Goal: Information Seeking & Learning: Learn about a topic

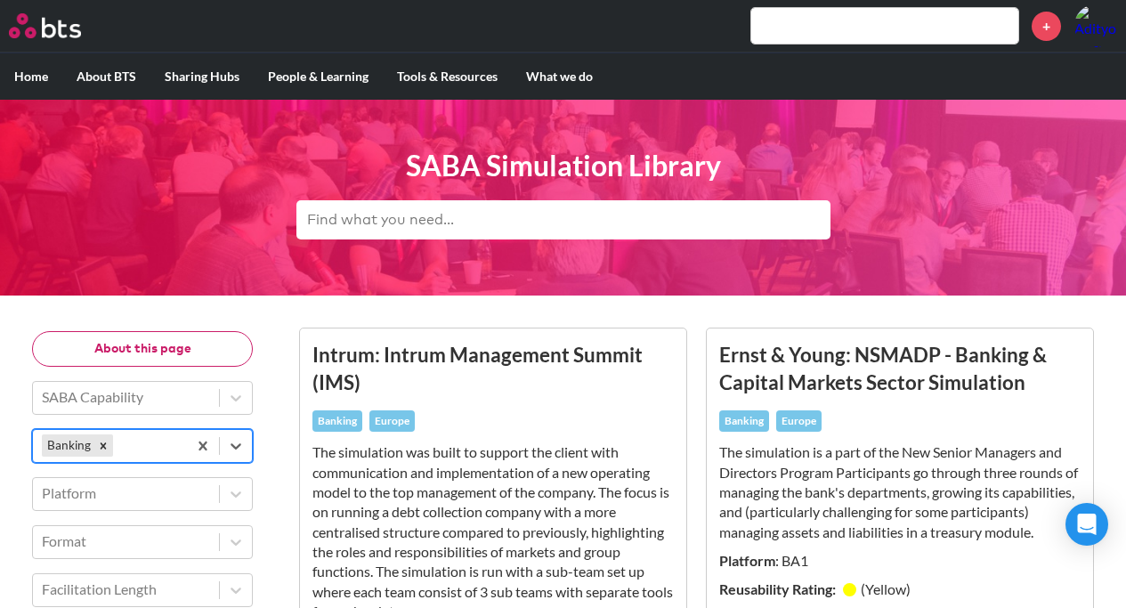
scroll to position [208, 0]
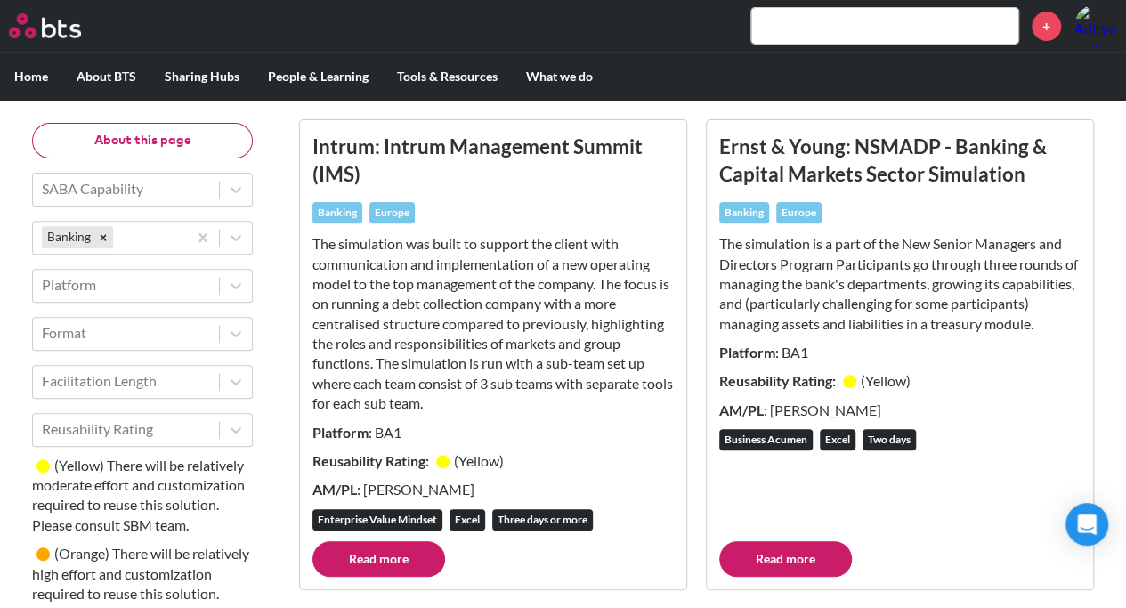
click at [560, 229] on div "Intrum: Intrum Management Summit (IMS) Banking Europe The simulation was built …" at bounding box center [494, 337] width 362 height 409
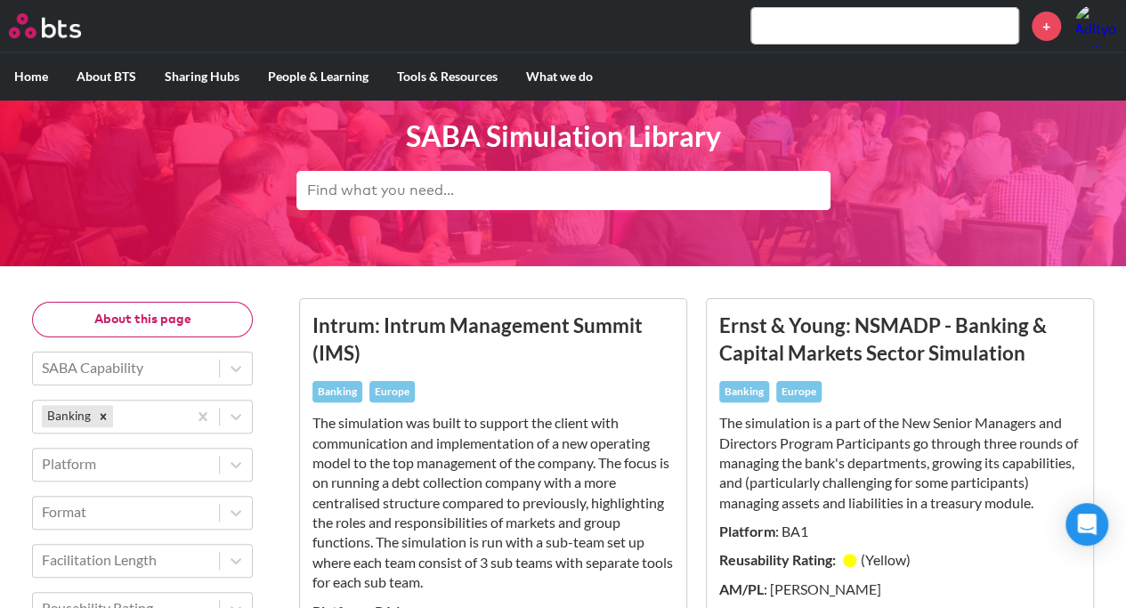
scroll to position [0, 0]
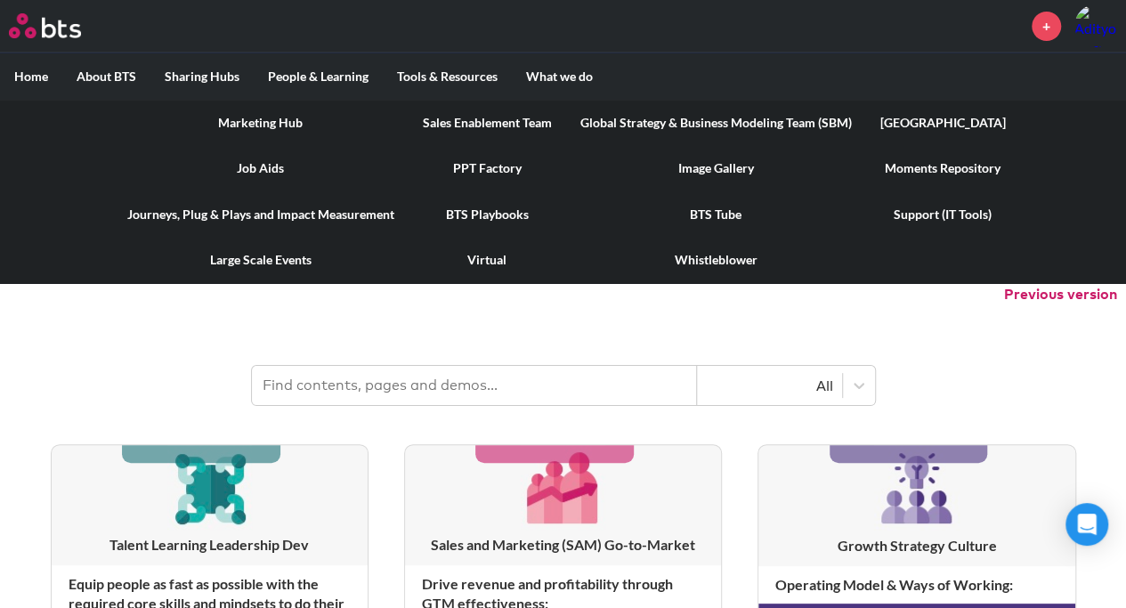
click at [661, 122] on link "Global Strategy & Business Modeling Team (SBM)" at bounding box center [716, 123] width 300 height 46
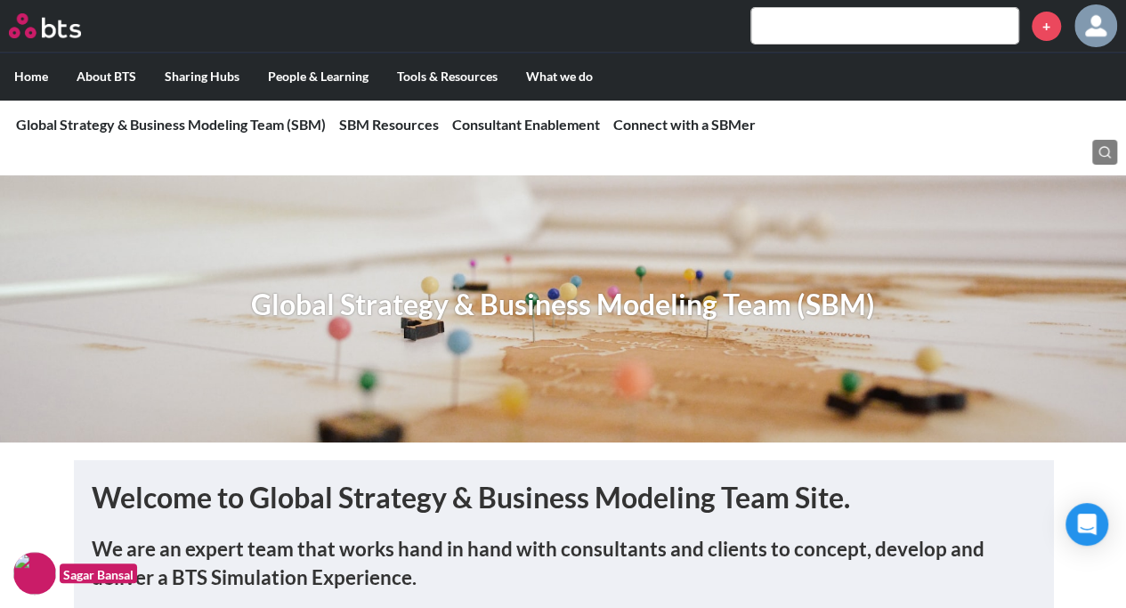
click at [43, 74] on label "Home" at bounding box center [31, 76] width 62 height 46
click at [0, 0] on input "Home" at bounding box center [0, 0] width 0 height 0
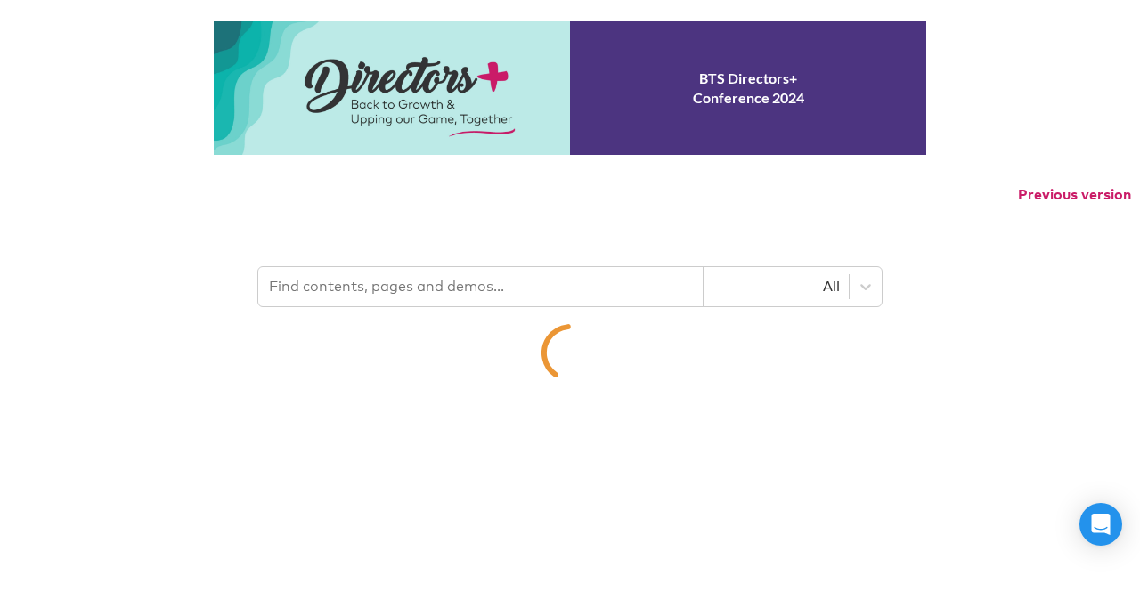
click at [344, 293] on input "text" at bounding box center [480, 286] width 445 height 39
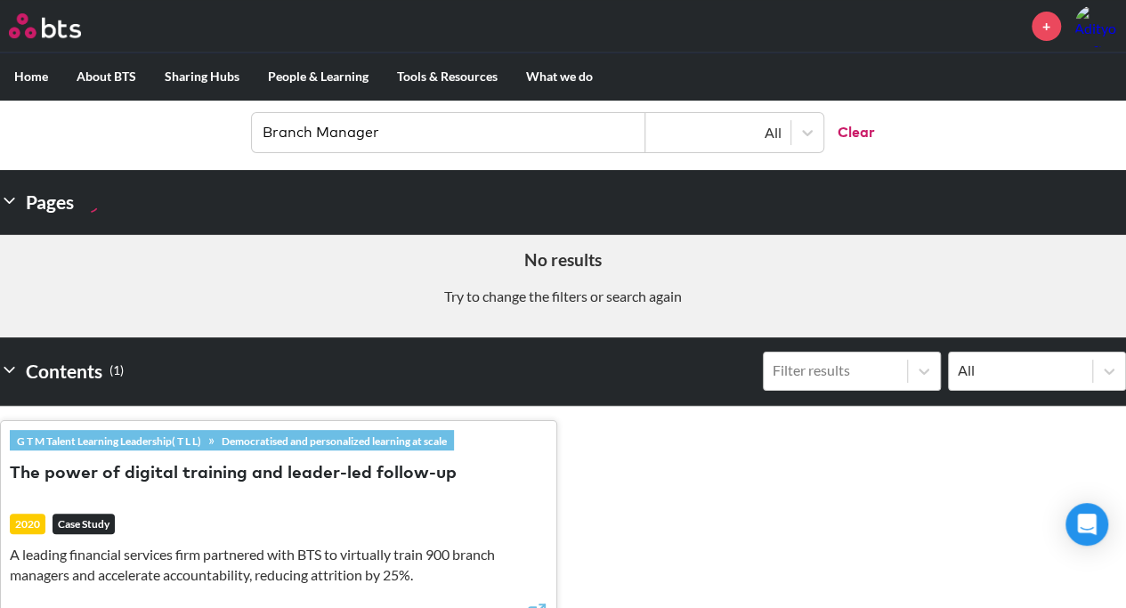
scroll to position [203, 0]
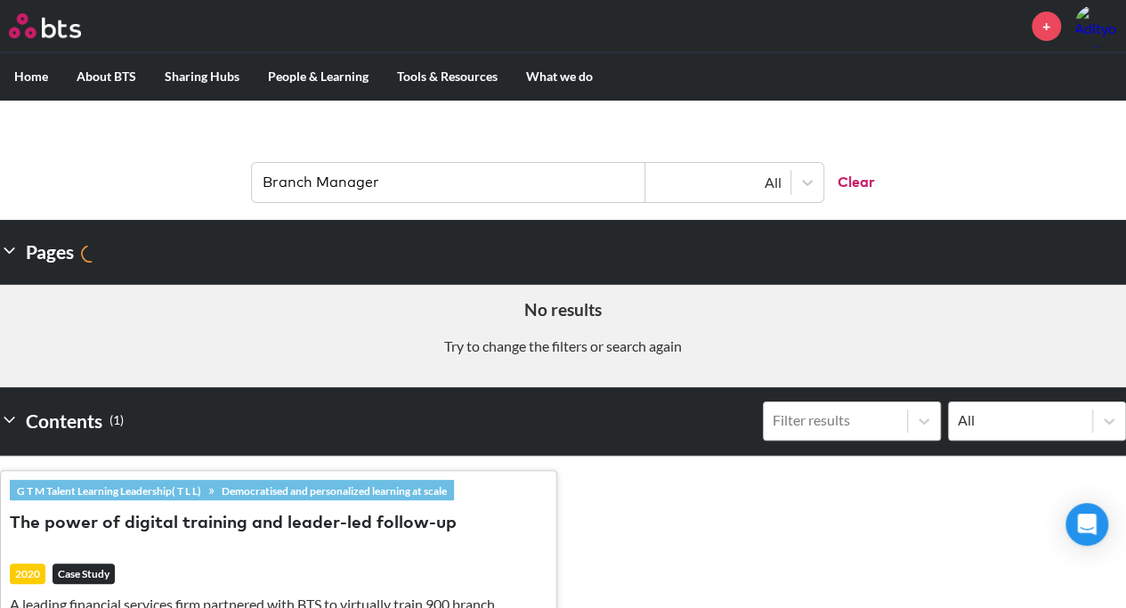
click at [468, 189] on input "Branch Manager" at bounding box center [449, 182] width 394 height 39
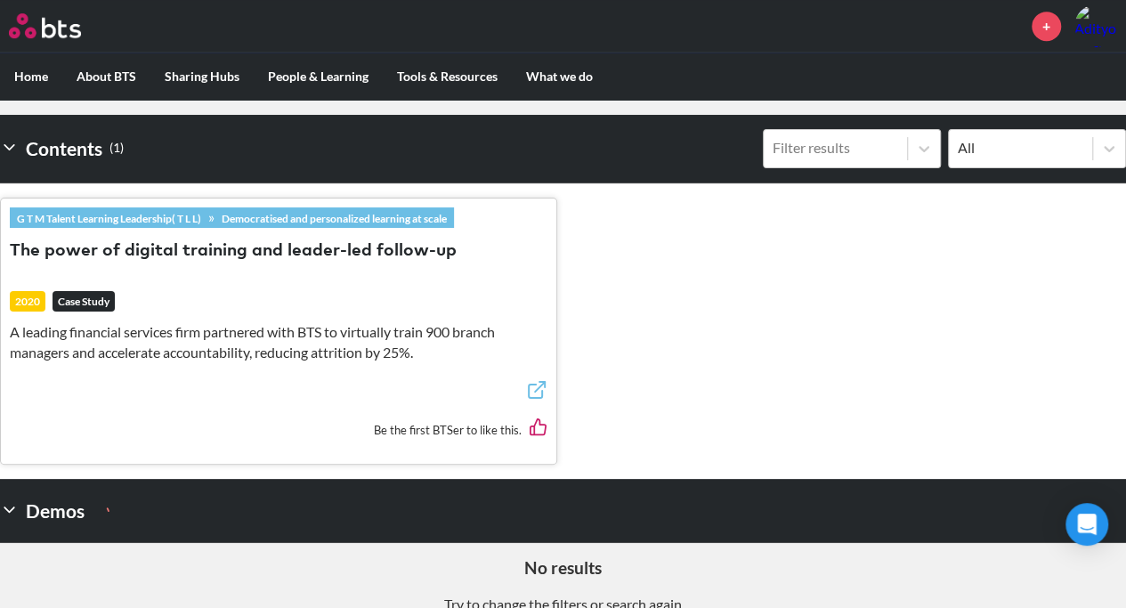
scroll to position [509, 0]
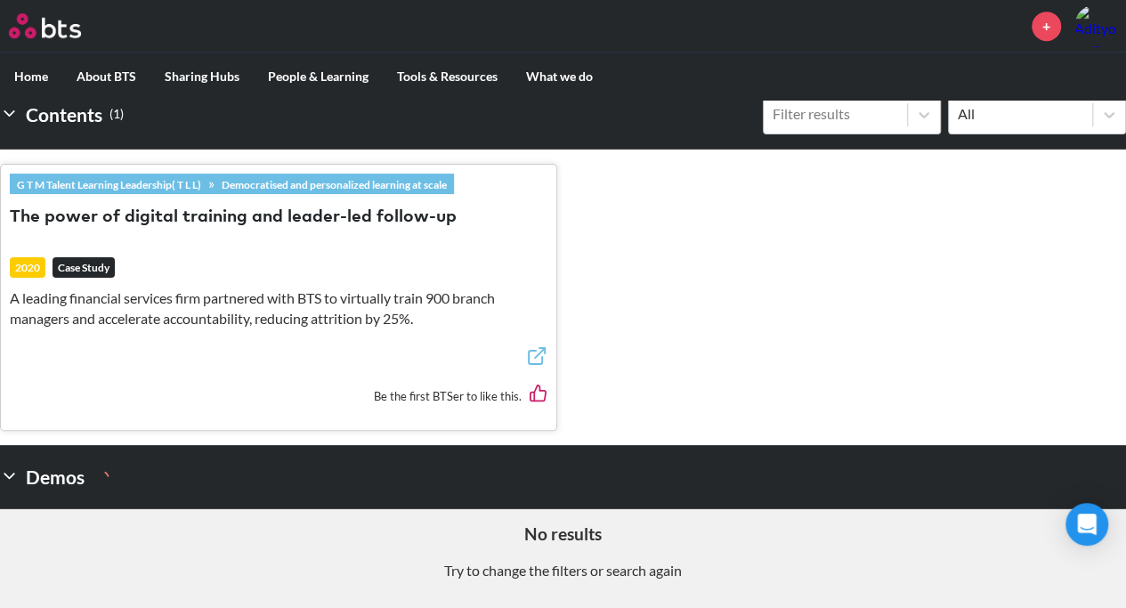
click at [14, 474] on polyline at bounding box center [9, 476] width 10 height 4
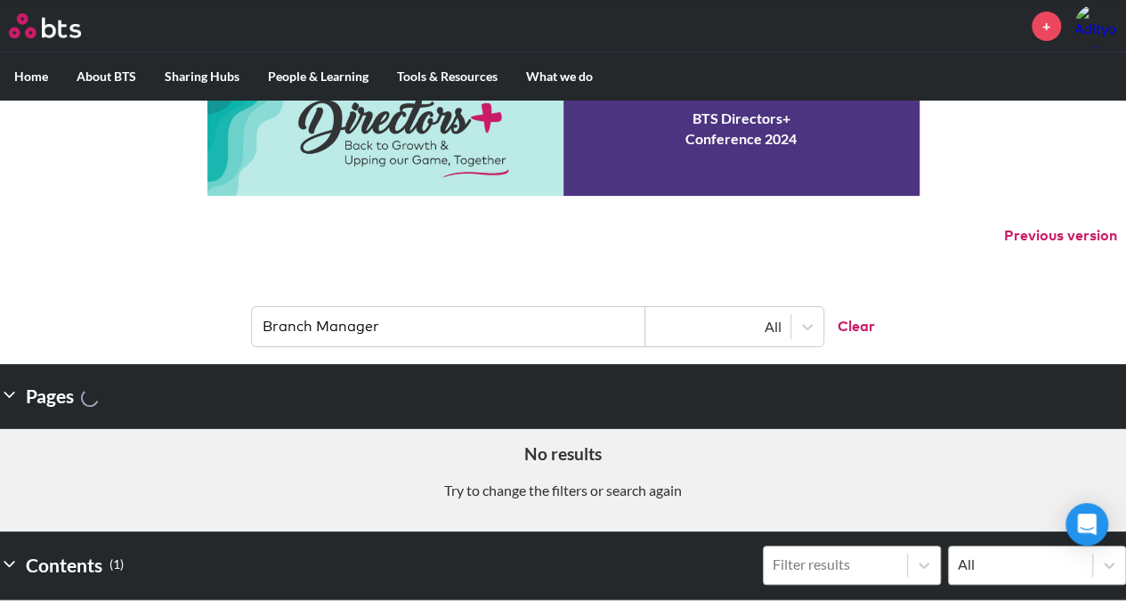
scroll to position [0, 0]
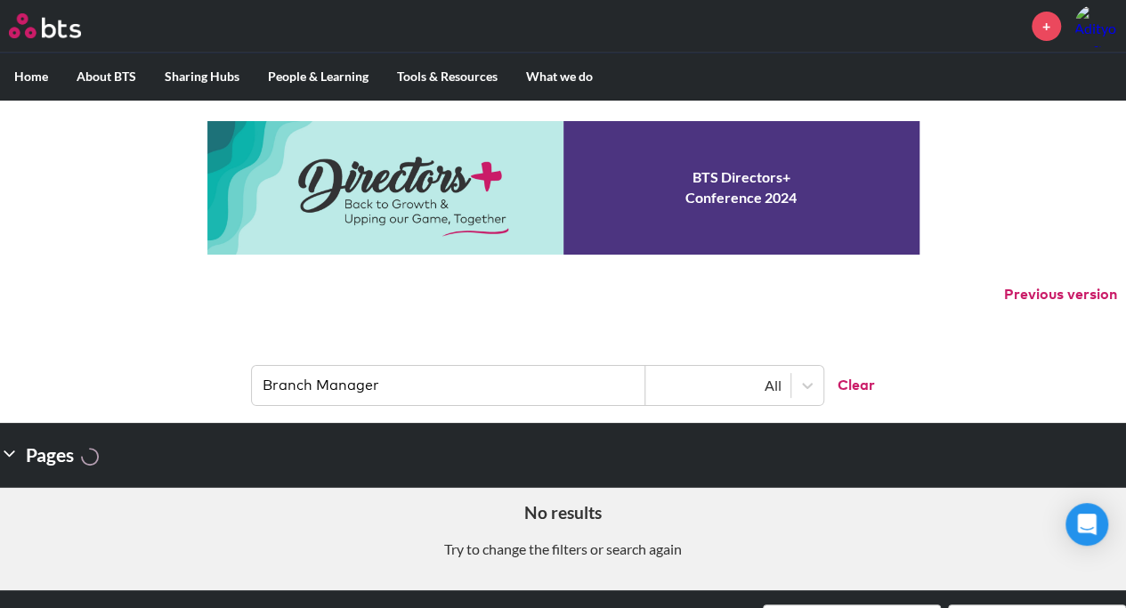
drag, startPoint x: 308, startPoint y: 394, endPoint x: 568, endPoint y: 400, distance: 260.1
click at [568, 400] on input "Branch Manager" at bounding box center [449, 385] width 394 height 39
type input "Branch"
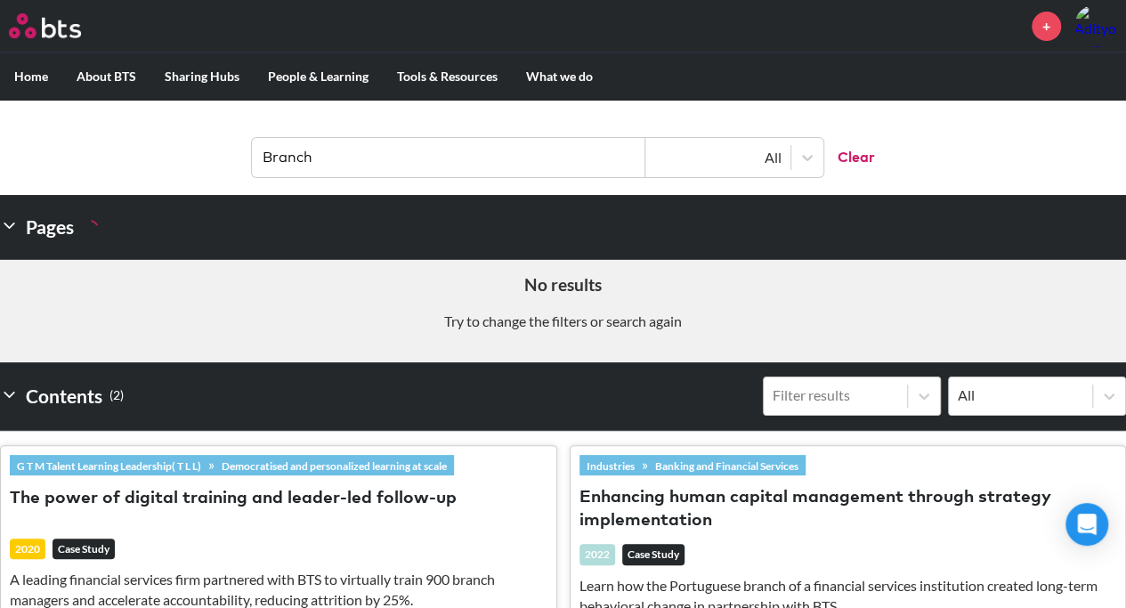
scroll to position [157, 0]
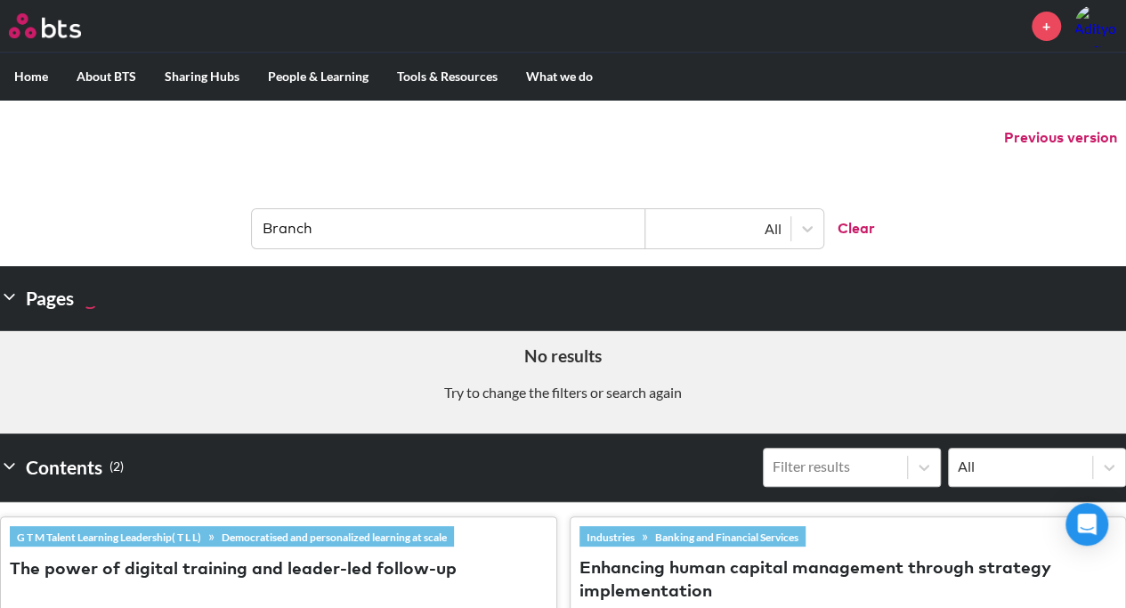
click at [424, 241] on input "Branch" at bounding box center [449, 228] width 394 height 39
drag, startPoint x: 424, startPoint y: 241, endPoint x: 274, endPoint y: 234, distance: 149.8
click at [274, 234] on input "Branch" at bounding box center [449, 228] width 394 height 39
click at [62, 20] on img at bounding box center [45, 25] width 72 height 25
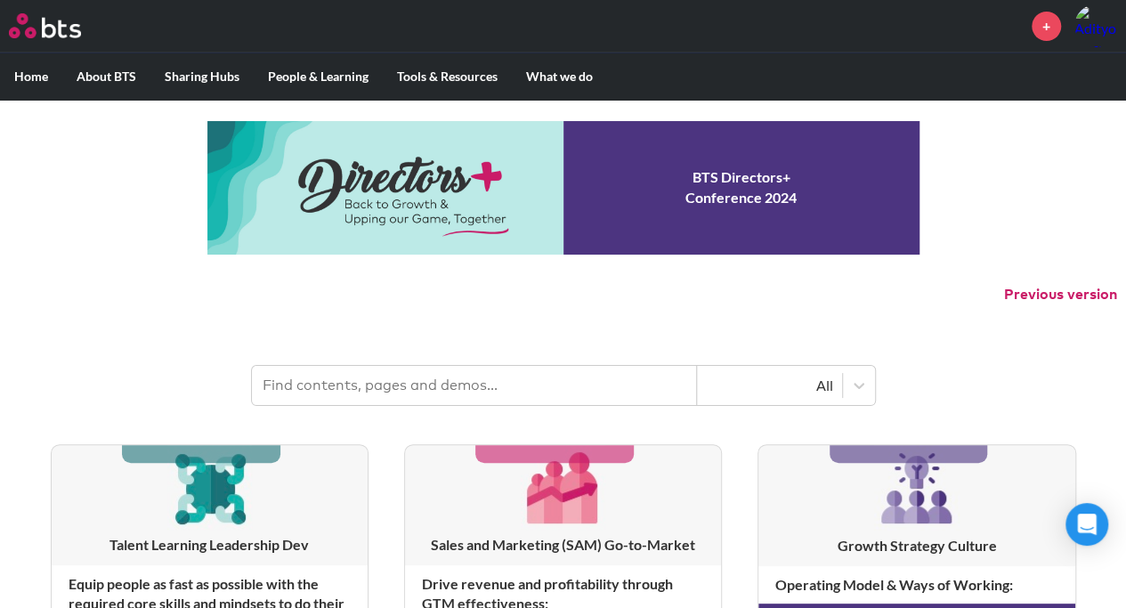
click at [337, 378] on input "text" at bounding box center [474, 385] width 445 height 39
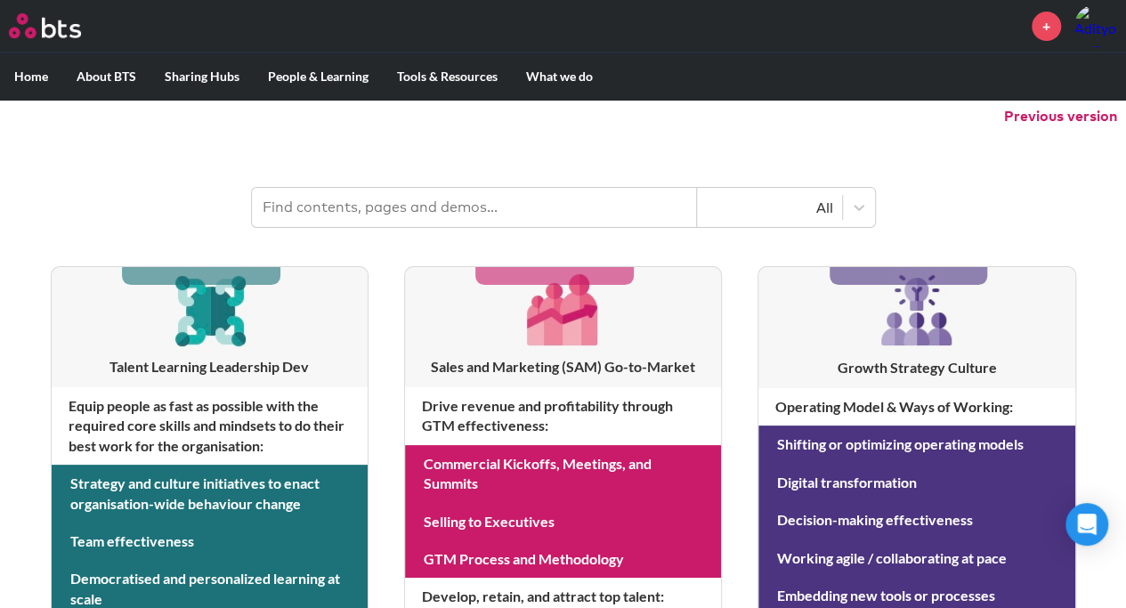
scroll to position [180, 0]
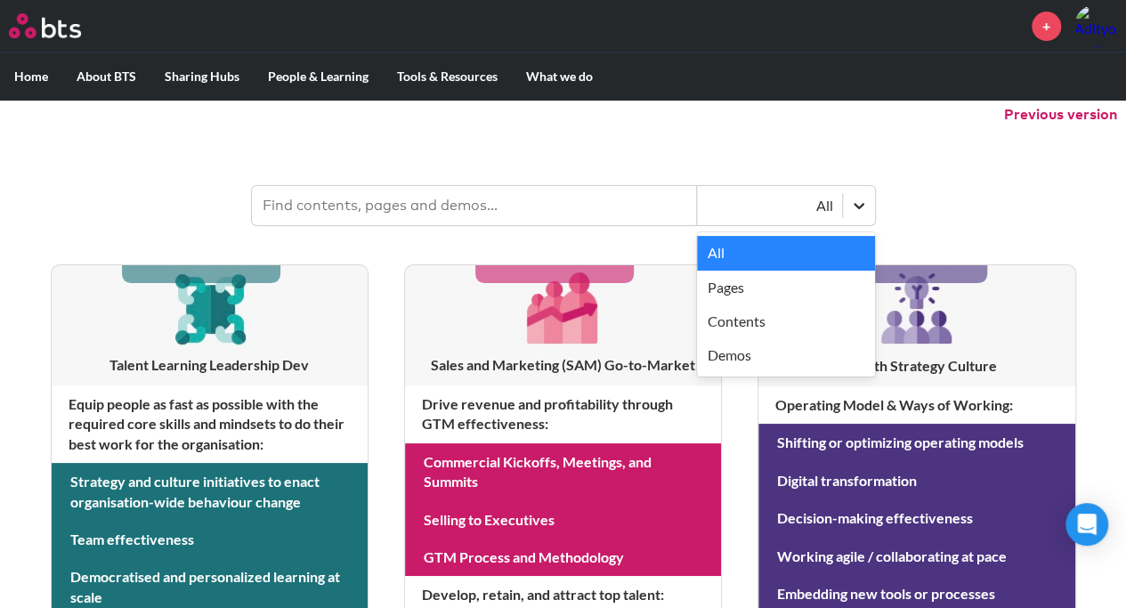
click at [867, 204] on div at bounding box center [859, 206] width 32 height 32
click at [784, 321] on div "Contents" at bounding box center [786, 322] width 178 height 34
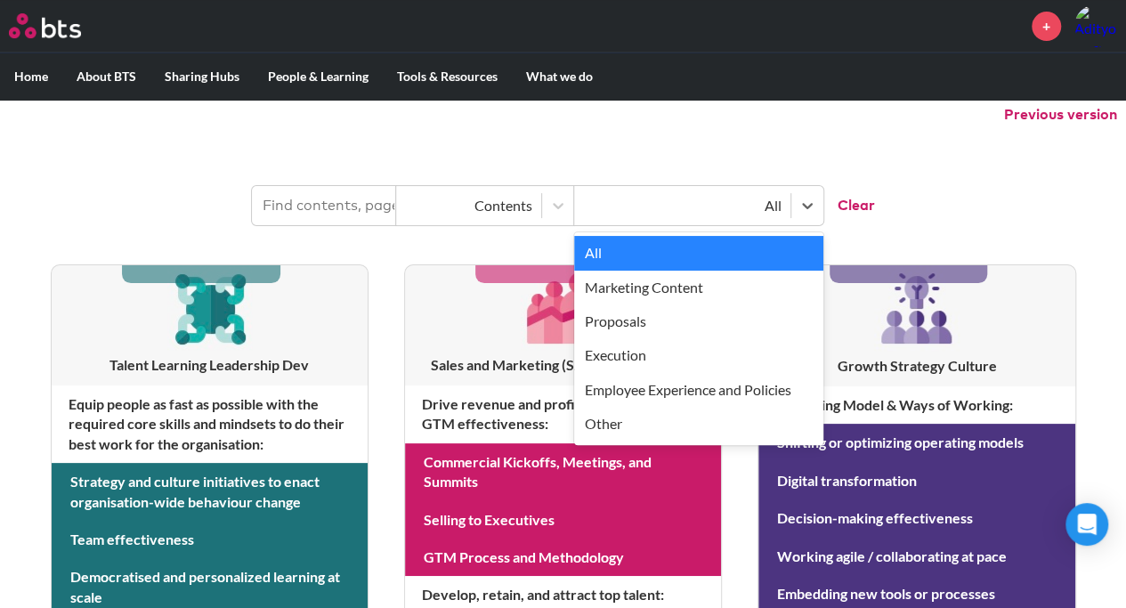
click at [777, 207] on div "All" at bounding box center [682, 206] width 199 height 20
click at [560, 212] on icon at bounding box center [558, 206] width 18 height 18
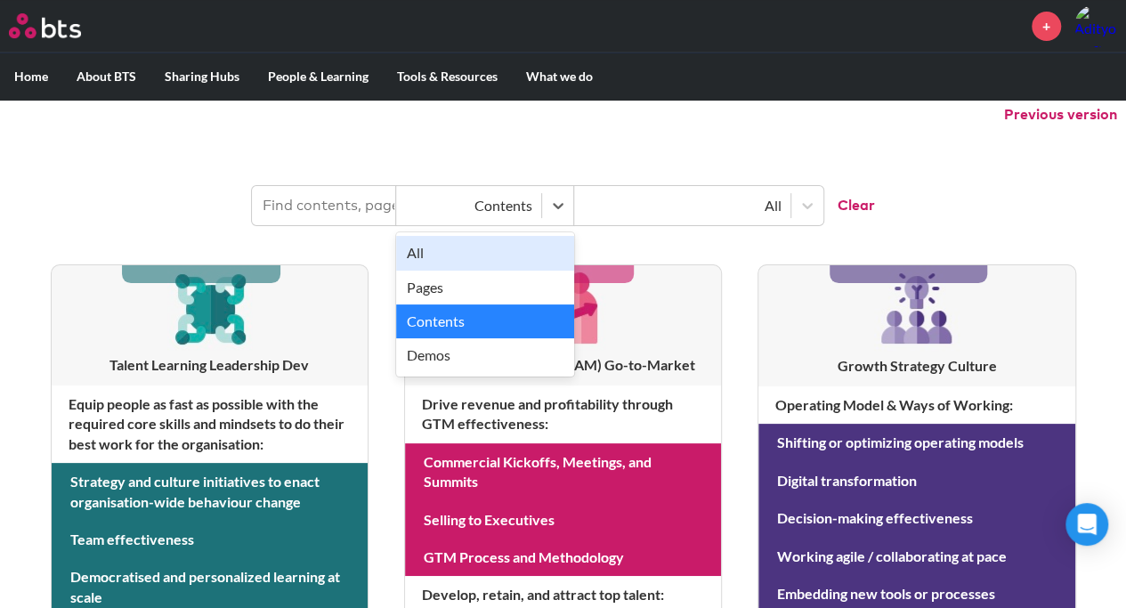
click at [306, 209] on input "text" at bounding box center [324, 205] width 144 height 39
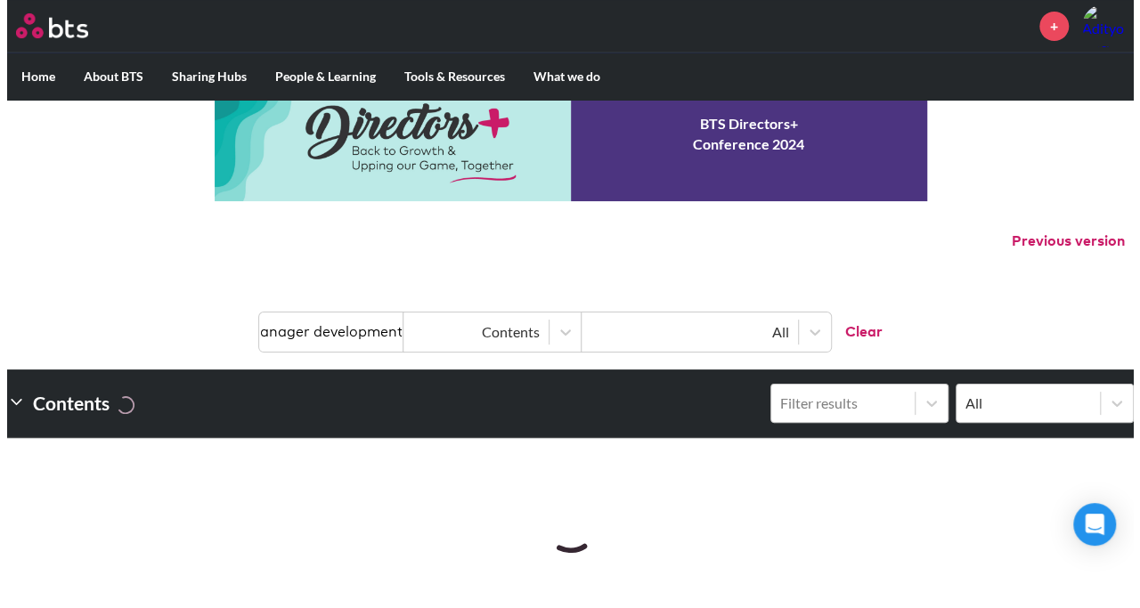
scroll to position [0, 0]
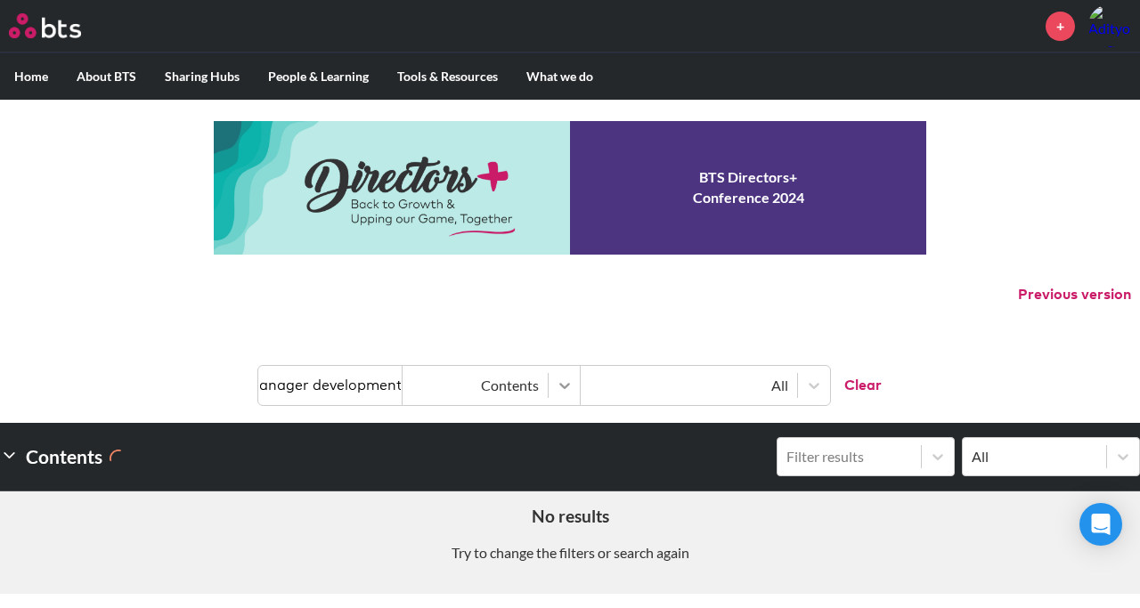
type input "Branch manager development"
click at [568, 383] on icon at bounding box center [564, 386] width 11 height 6
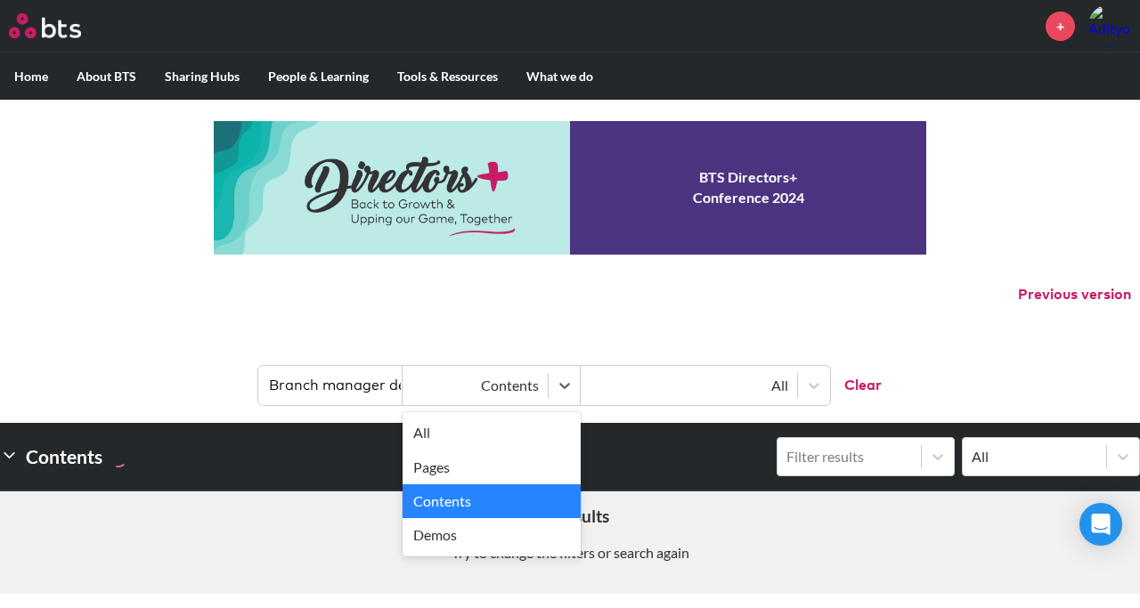
click at [460, 336] on header "Branch manager development option Contents selected, 3 of 4. 4 results availabl…" at bounding box center [570, 376] width 1140 height 93
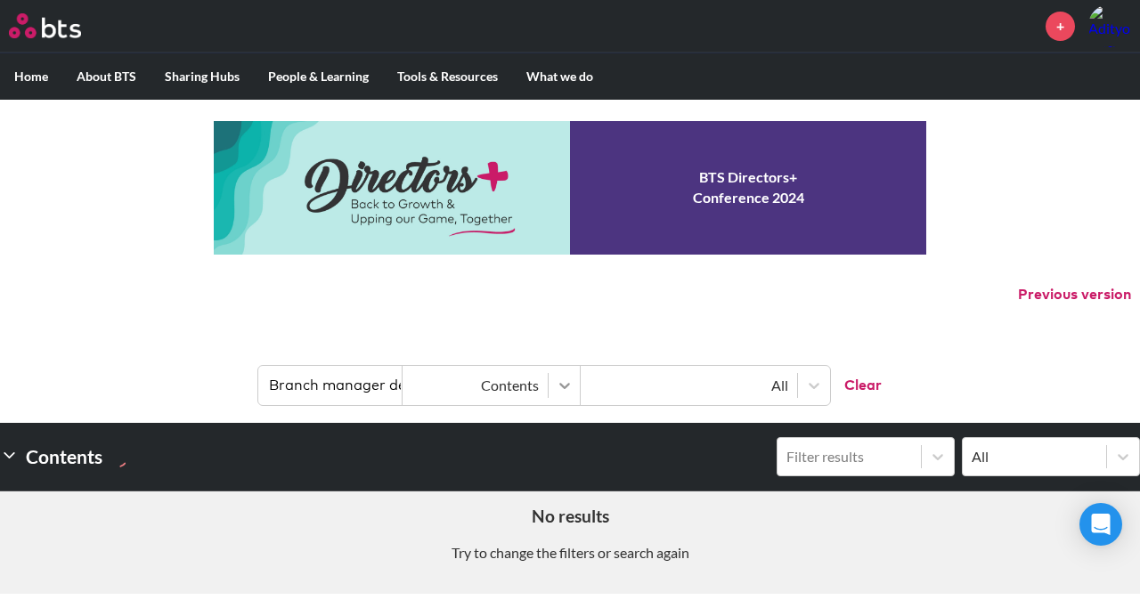
click at [561, 386] on icon at bounding box center [564, 386] width 11 height 6
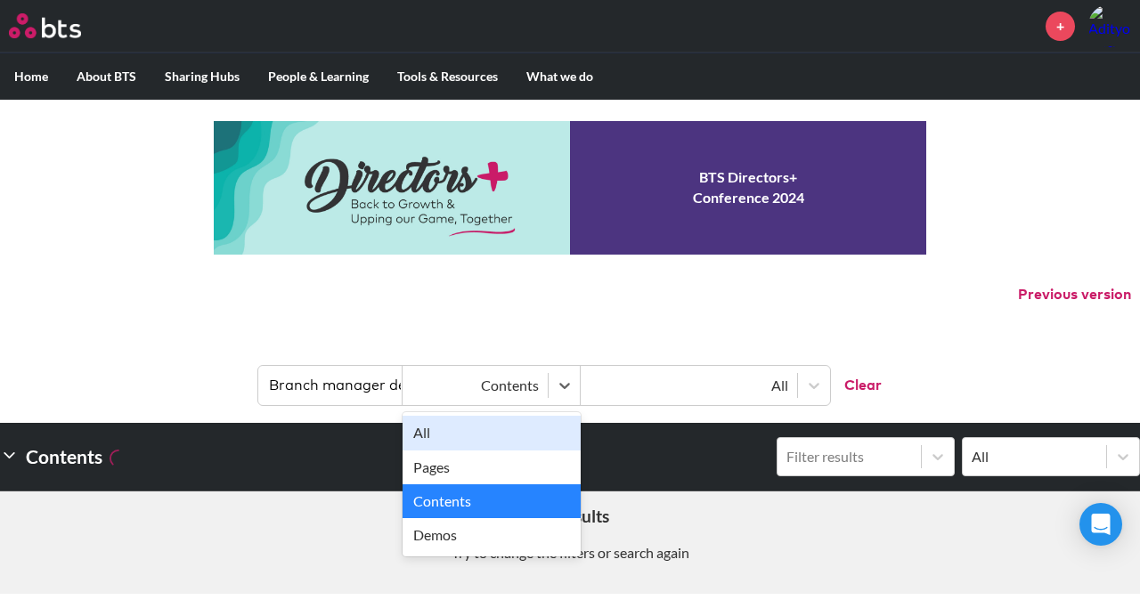
click at [516, 422] on div "All" at bounding box center [491, 433] width 178 height 34
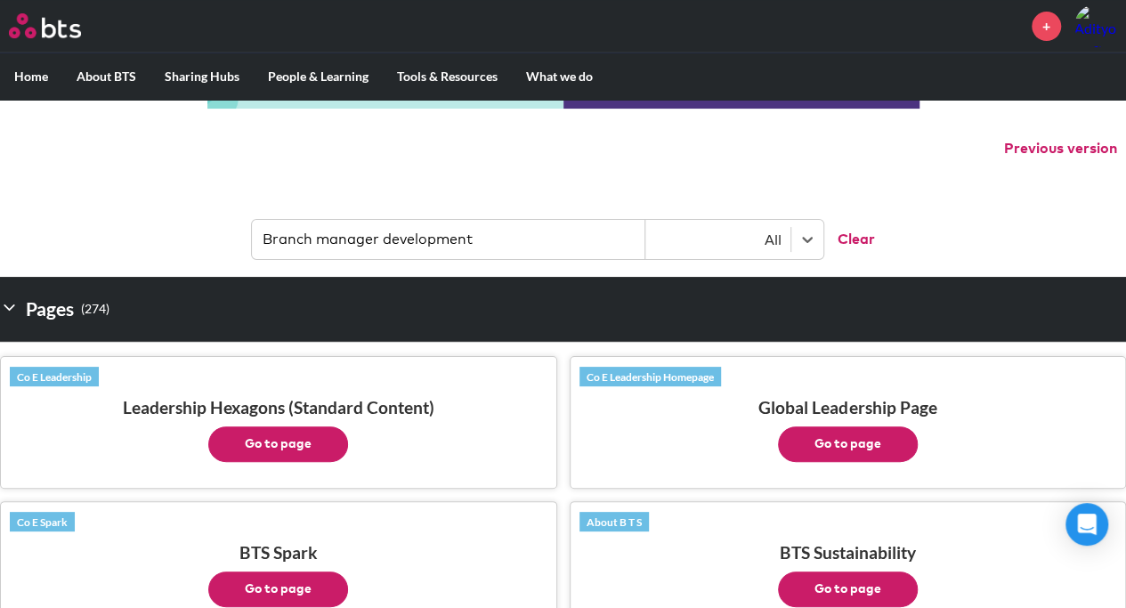
scroll to position [136, 0]
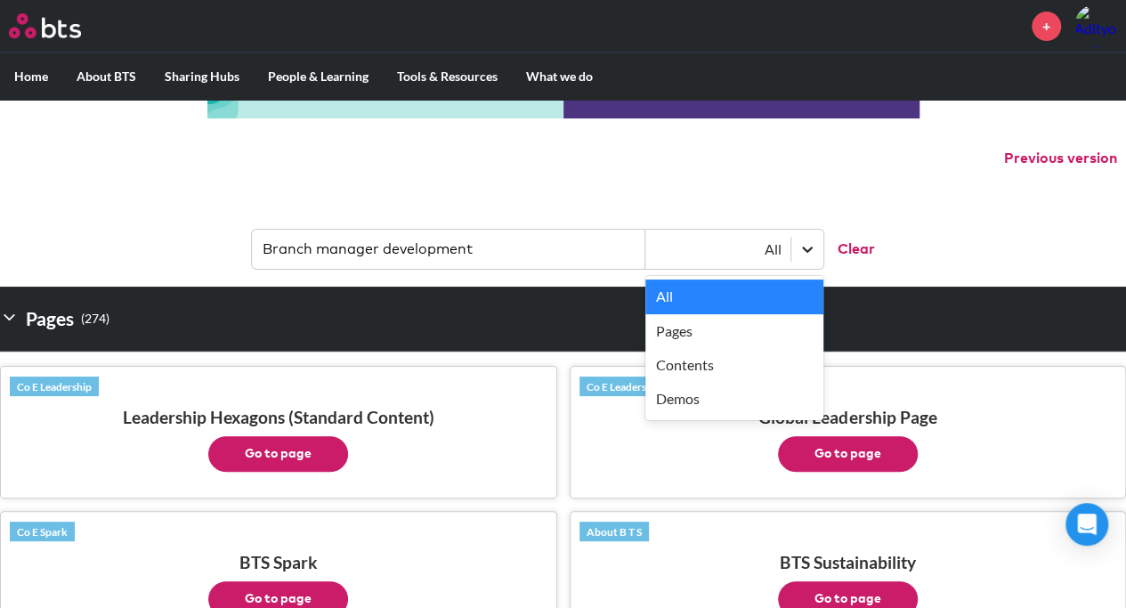
click at [817, 256] on div at bounding box center [808, 249] width 32 height 32
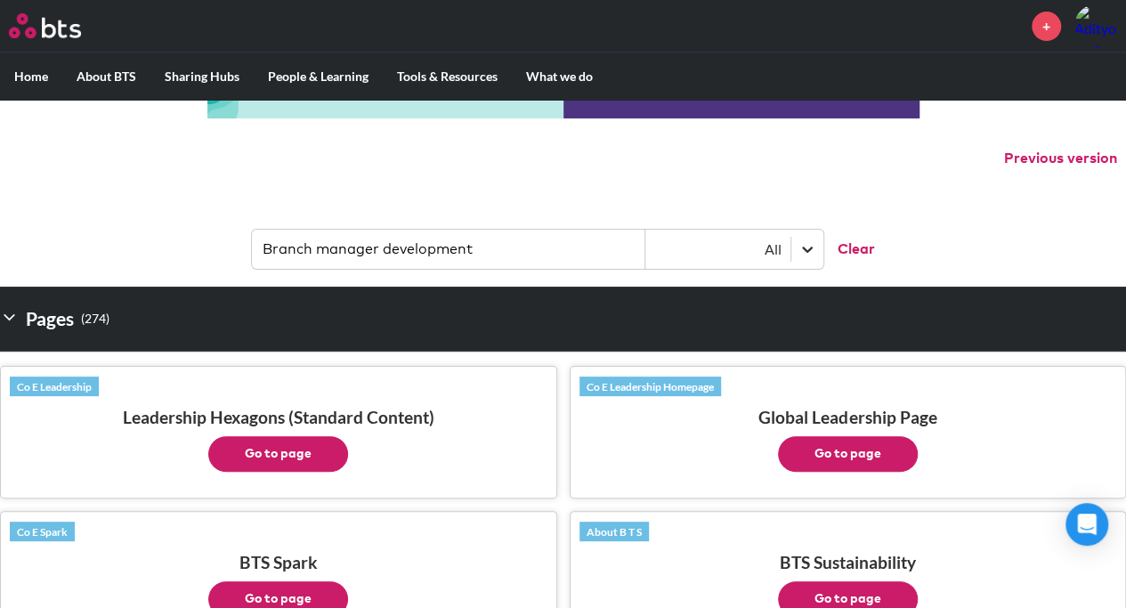
click at [817, 256] on div at bounding box center [808, 249] width 32 height 32
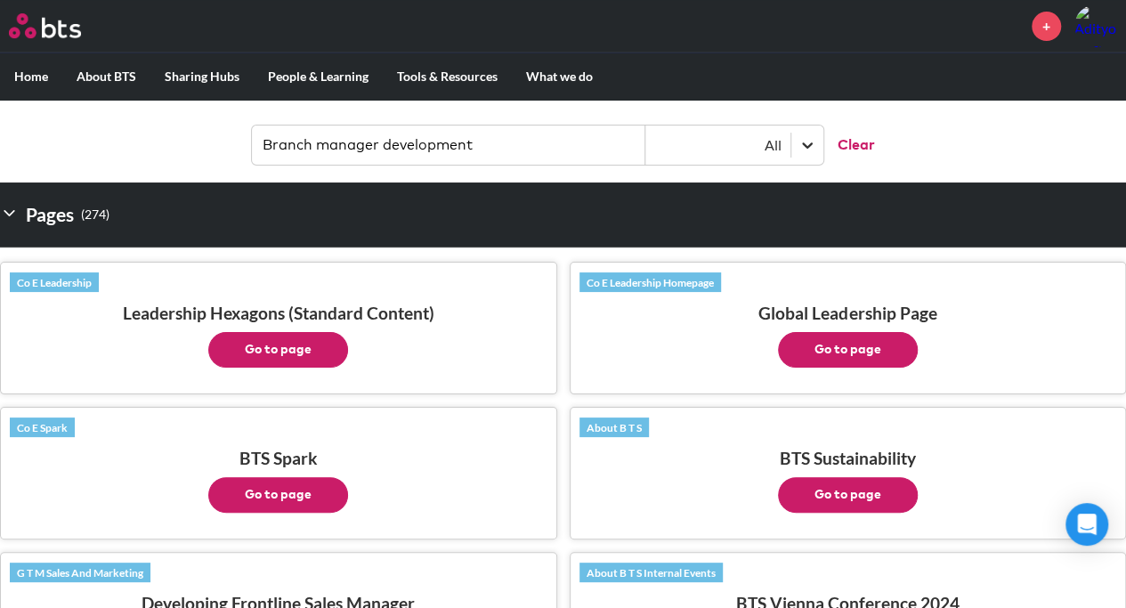
scroll to position [253, 0]
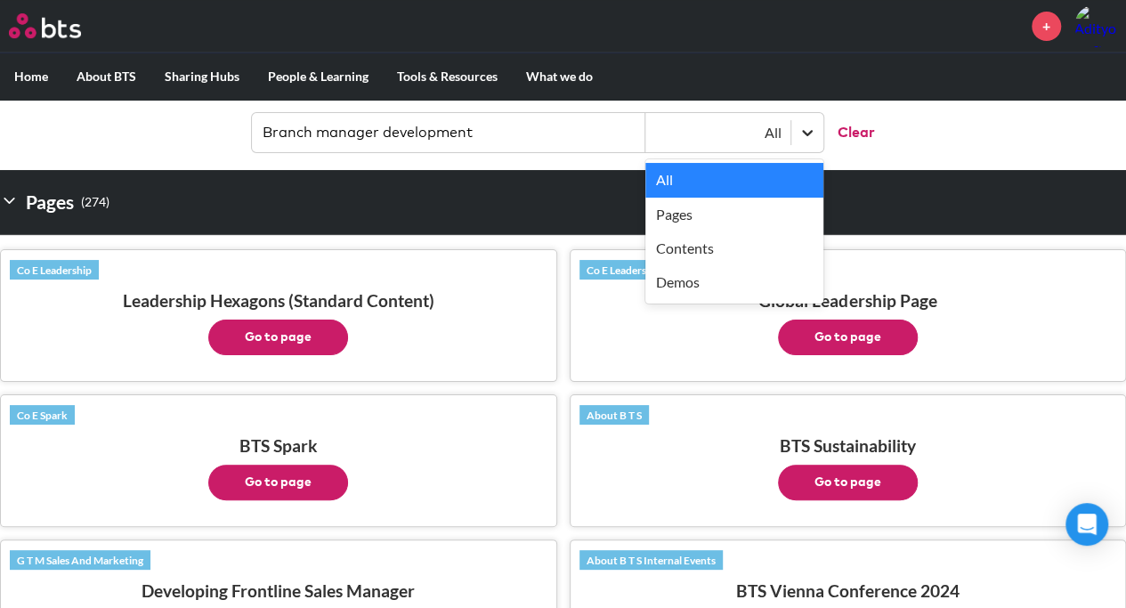
click at [816, 138] on icon at bounding box center [808, 133] width 18 height 18
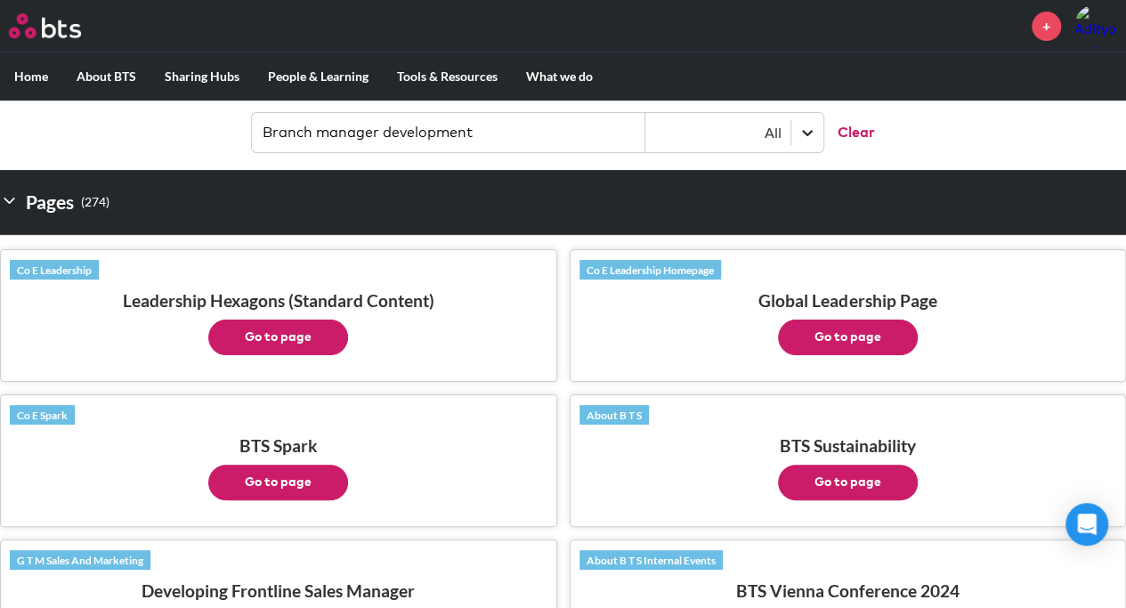
click at [816, 138] on icon at bounding box center [808, 133] width 18 height 18
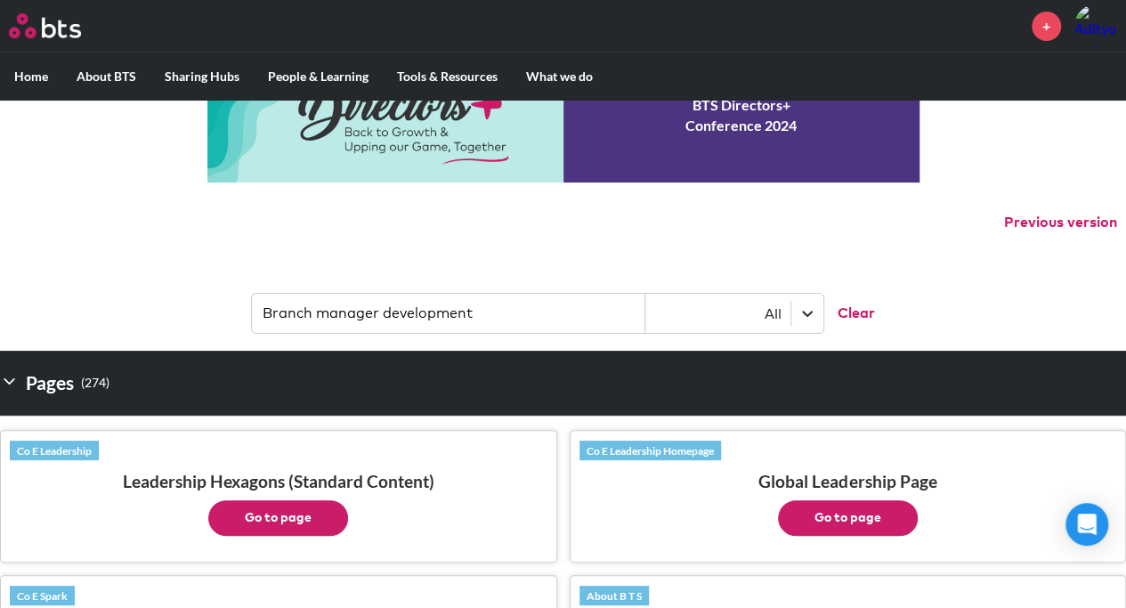
scroll to position [15, 0]
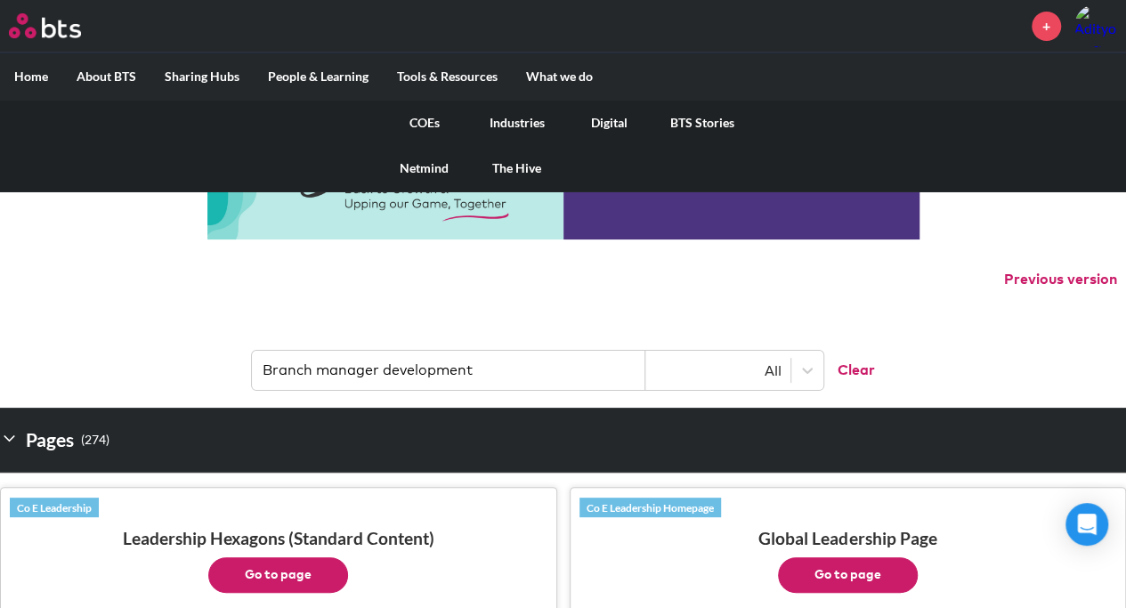
click at [509, 126] on link "Industries" at bounding box center [517, 123] width 93 height 46
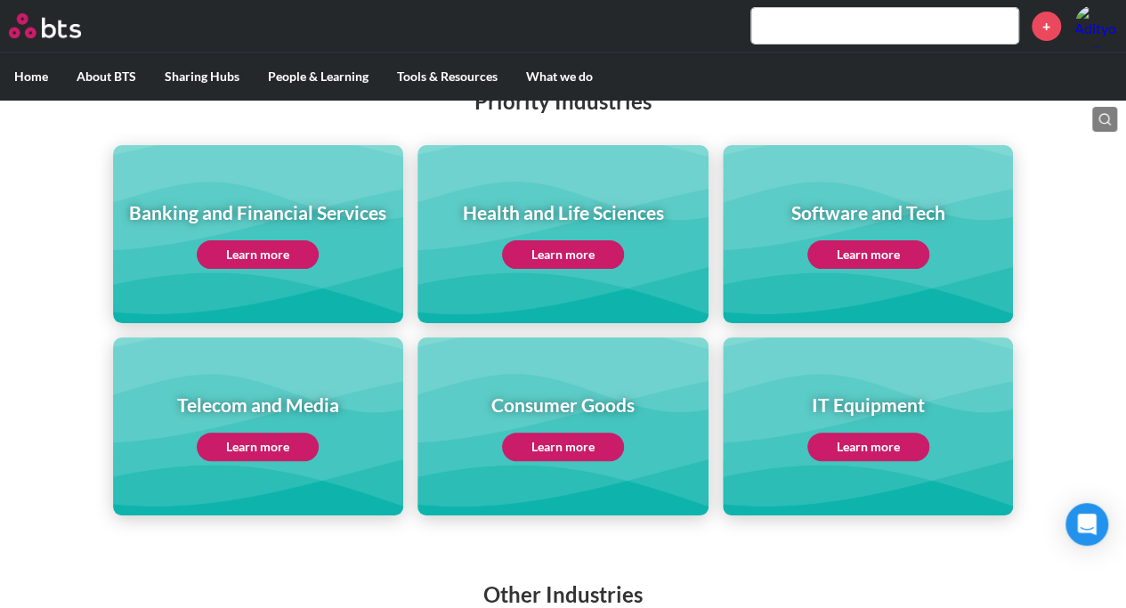
scroll to position [231, 0]
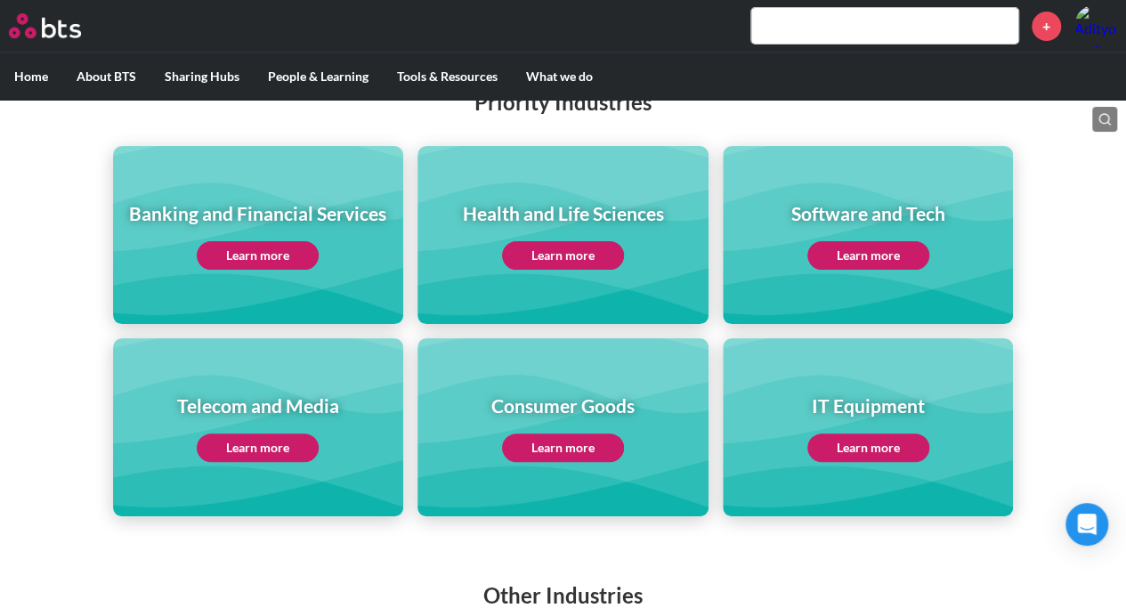
click at [271, 257] on link "Learn more" at bounding box center [258, 255] width 122 height 28
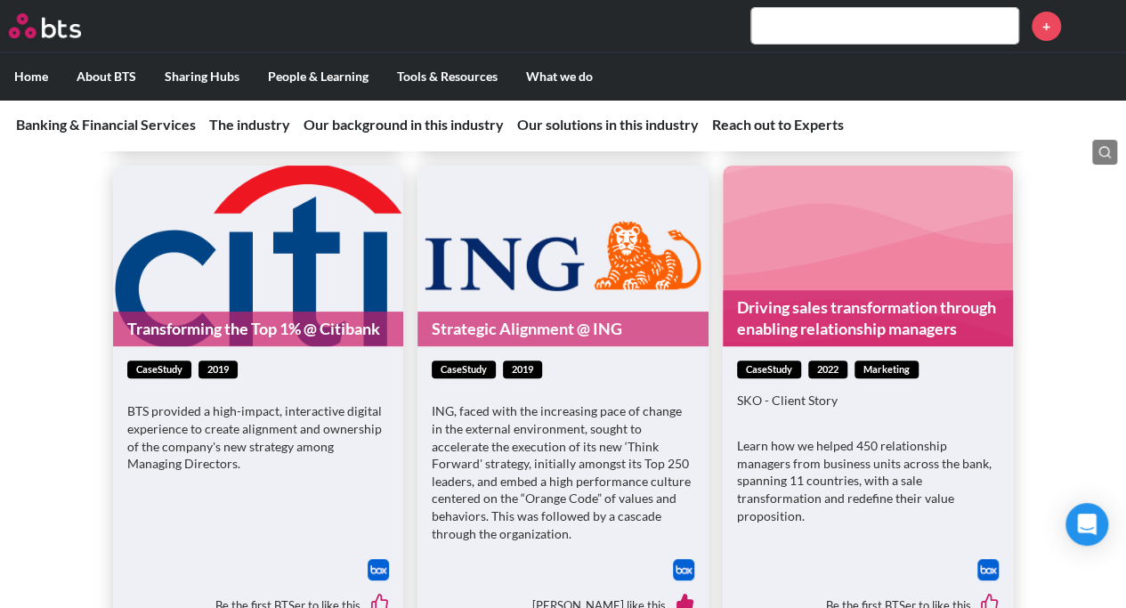
scroll to position [6869, 0]
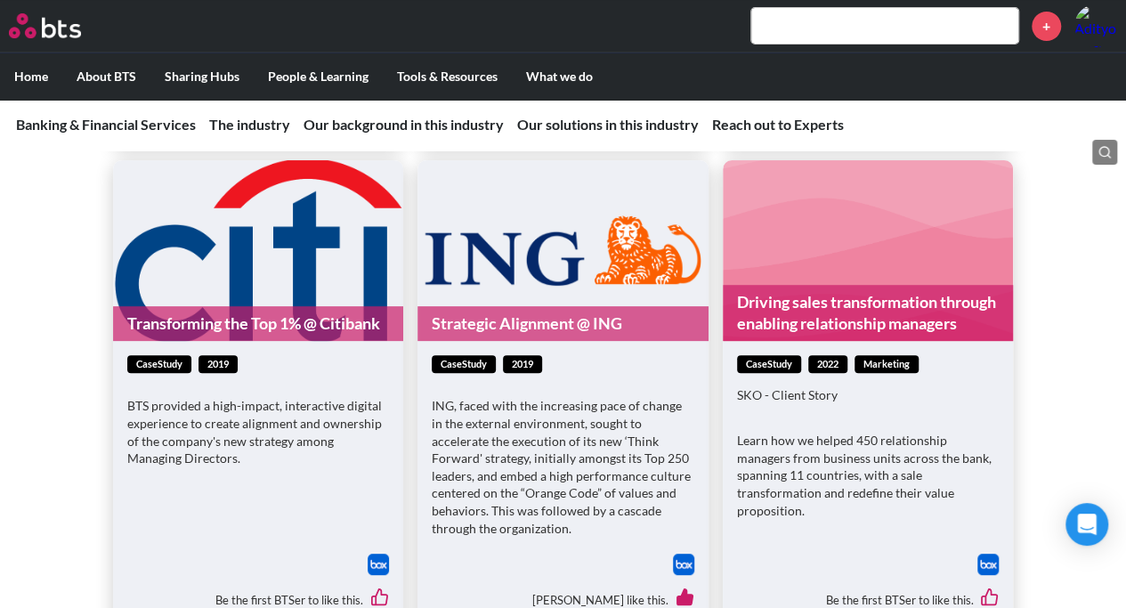
click at [544, 397] on p "ING, faced with the increasing pace of change in the external environment, soug…" at bounding box center [563, 467] width 263 height 140
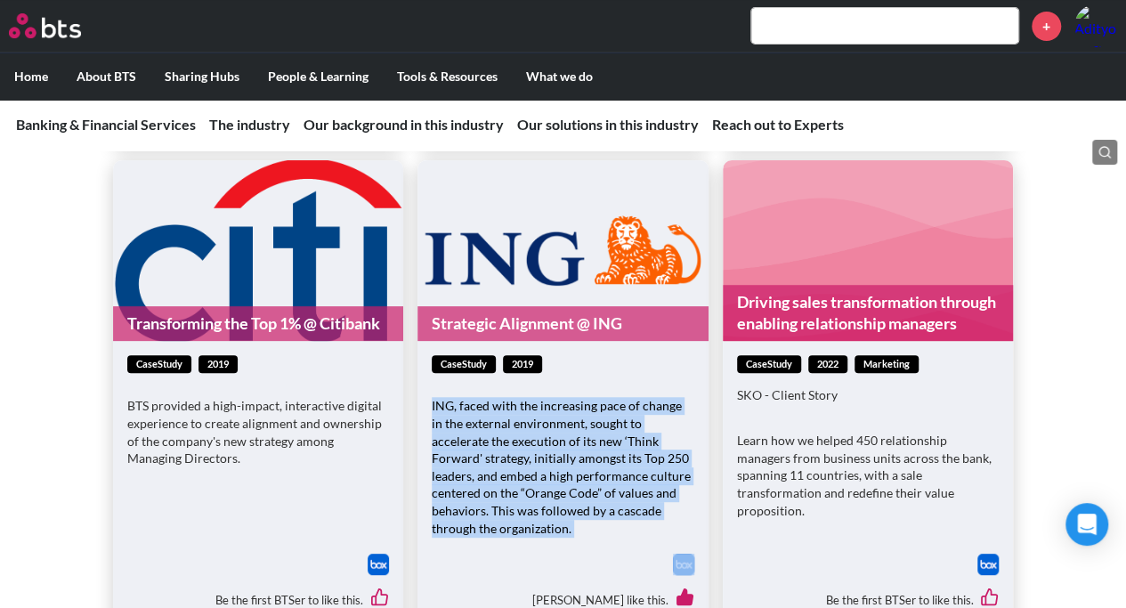
click at [544, 397] on p "ING, faced with the increasing pace of change in the external environment, soug…" at bounding box center [563, 467] width 263 height 140
click at [604, 445] on p "ING, faced with the increasing pace of change in the external environment, soug…" at bounding box center [563, 467] width 263 height 140
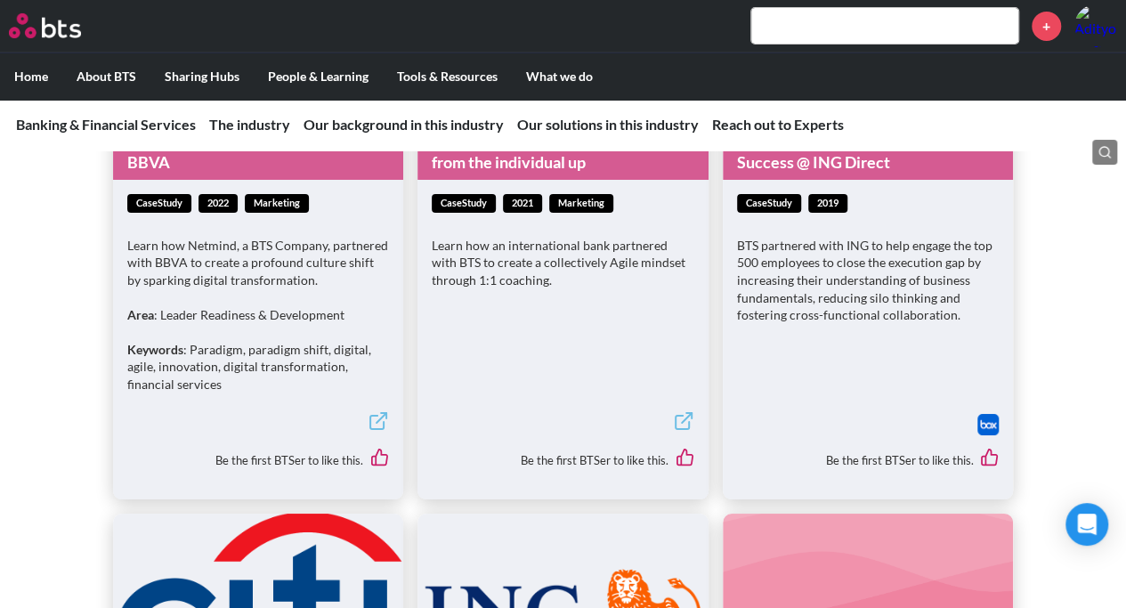
scroll to position [6512, 0]
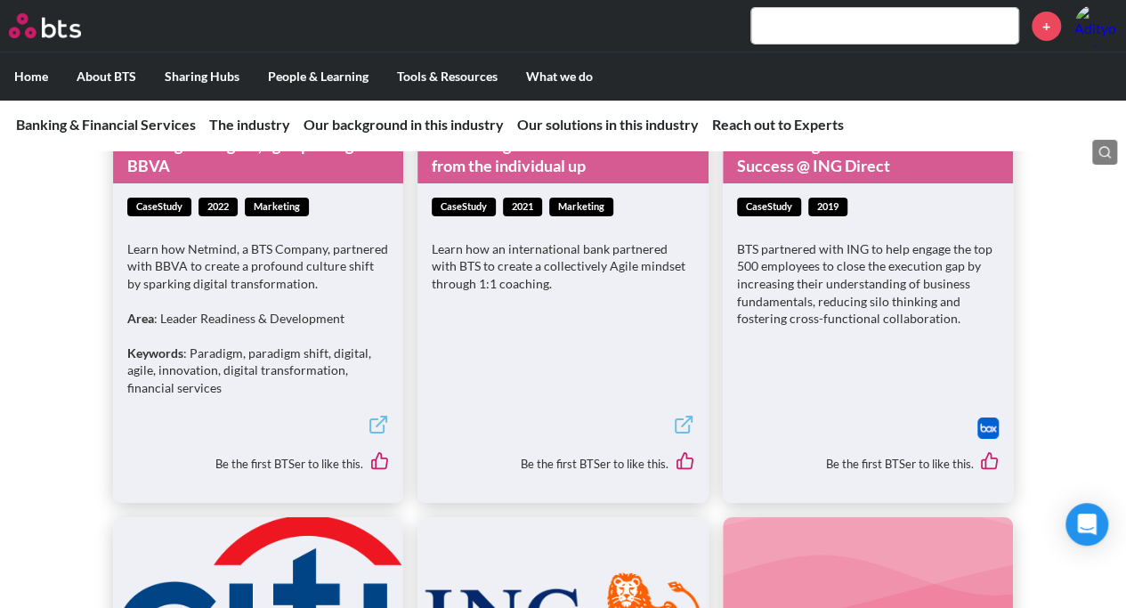
click at [780, 280] on p "BTS partnered with ING to help engage the top 500 employees to close the execut…" at bounding box center [868, 283] width 263 height 87
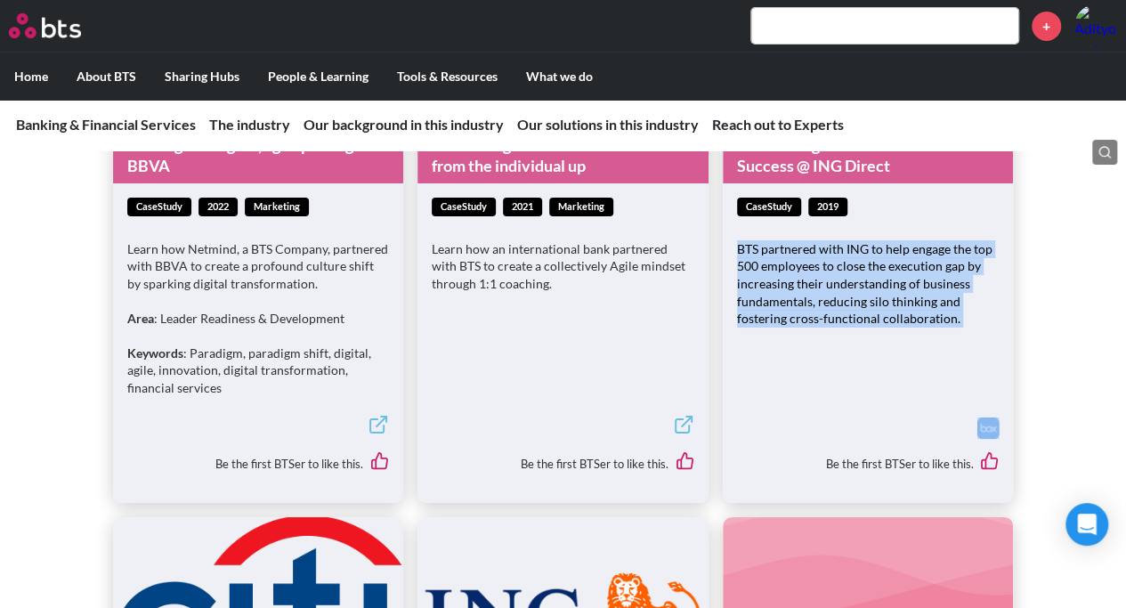
click at [780, 280] on p "BTS partnered with ING to help engage the top 500 employees to close the execut…" at bounding box center [868, 283] width 263 height 87
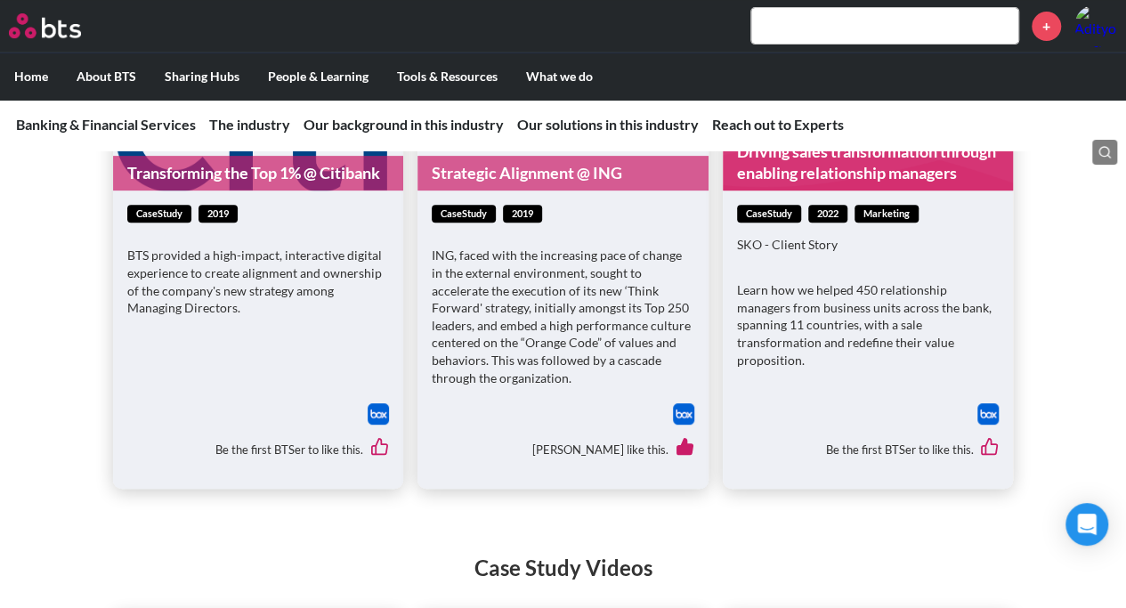
scroll to position [7025, 0]
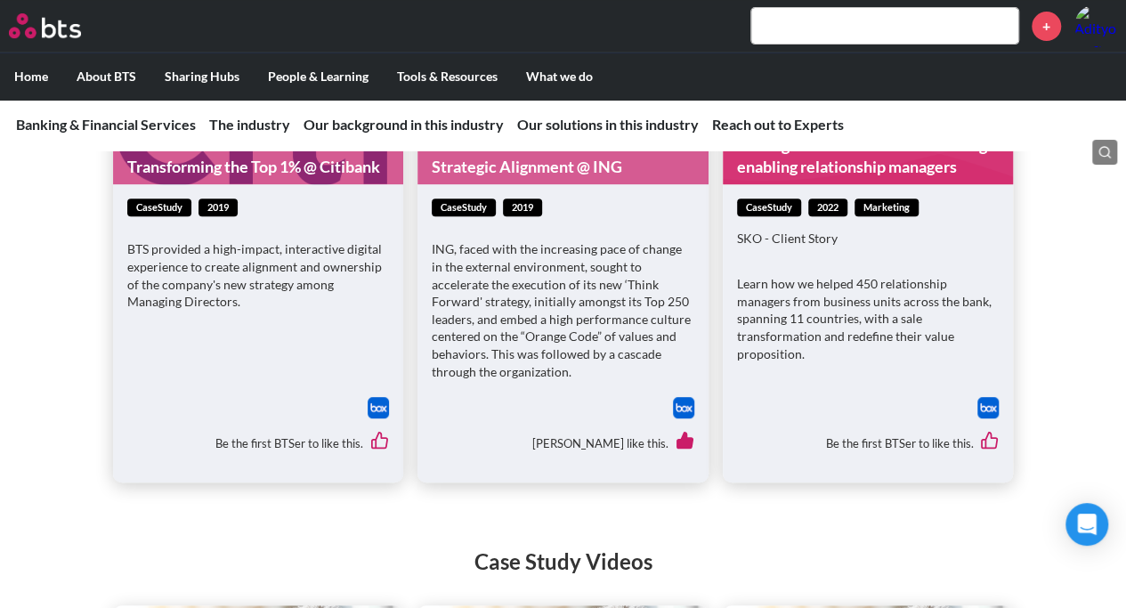
click at [861, 275] on p "Learn how we helped 450 relationship managers from business units across the ba…" at bounding box center [868, 318] width 263 height 87
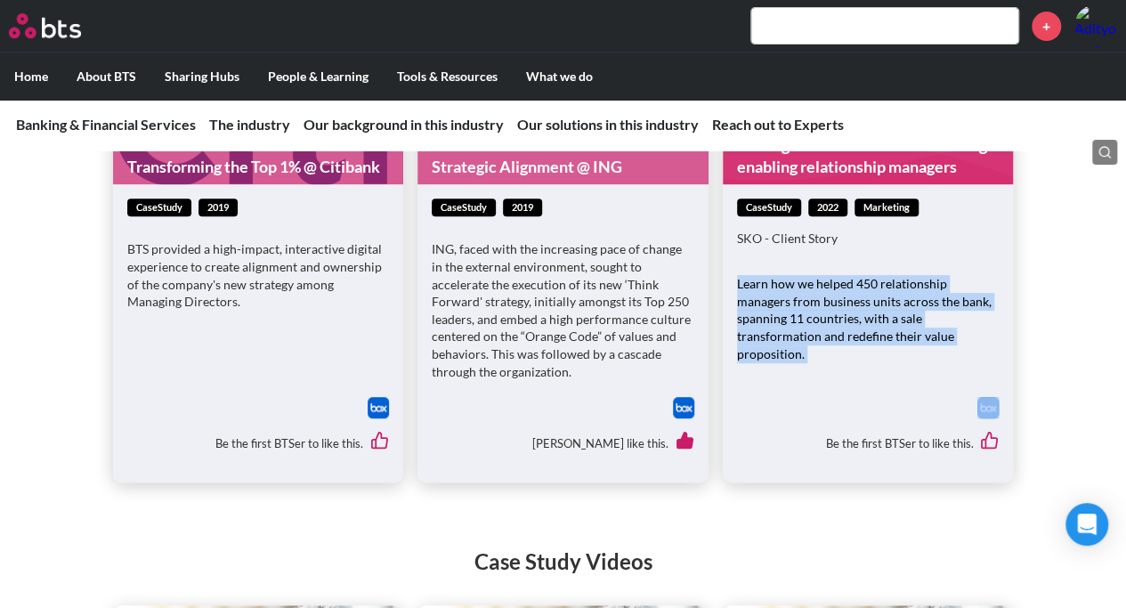
click at [861, 275] on p "Learn how we helped 450 relationship managers from business units across the ba…" at bounding box center [868, 318] width 263 height 87
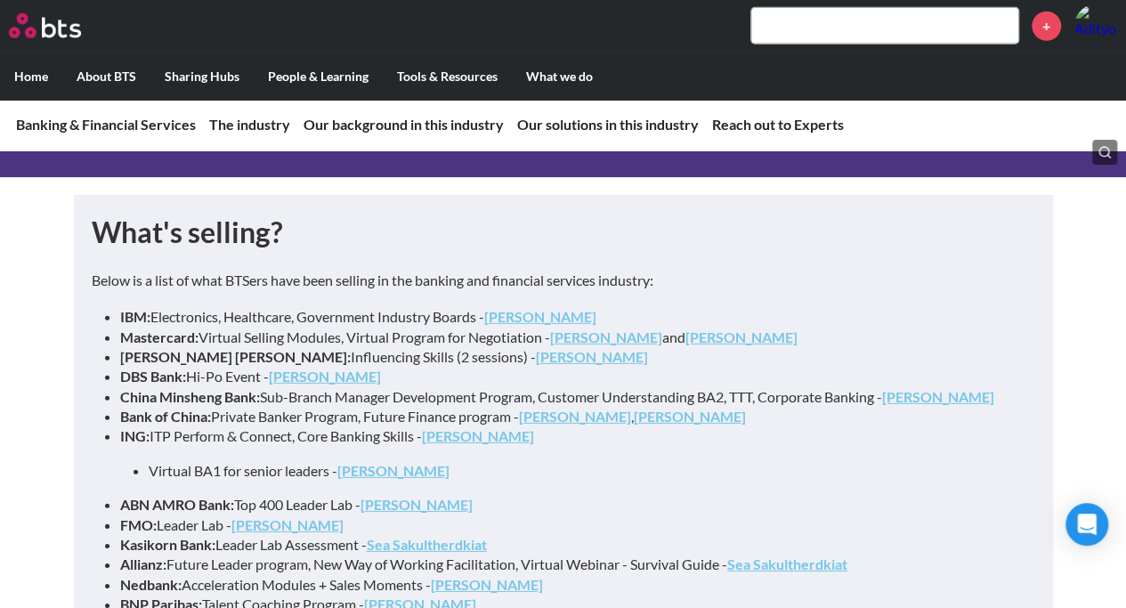
scroll to position [9186, 0]
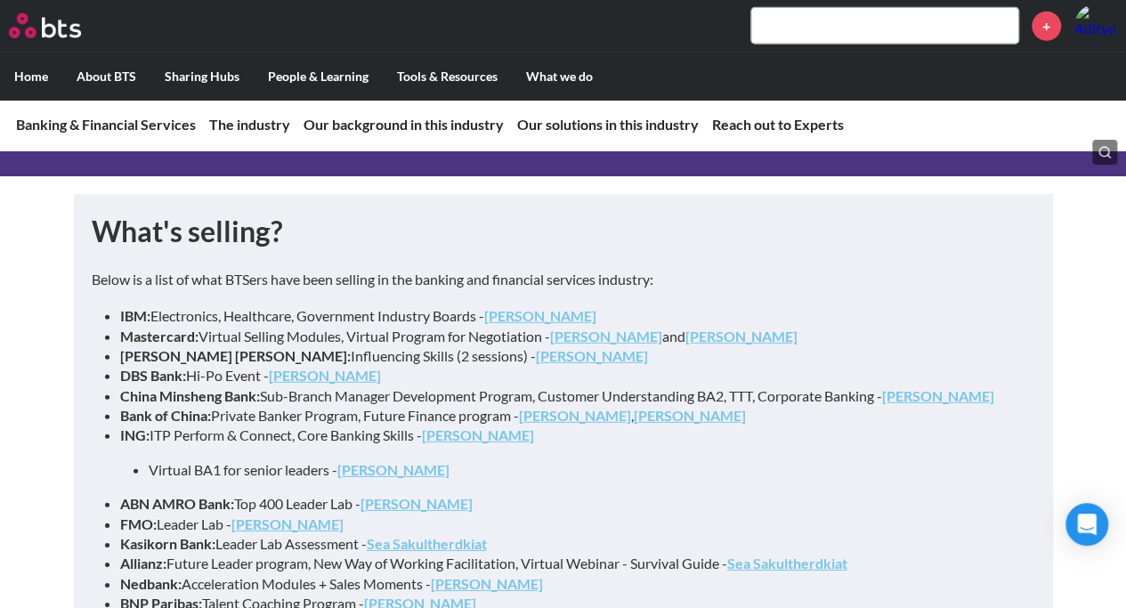
click at [402, 306] on li "IBM: Electronics, Healthcare, Government Industry Boards - [PERSON_NAME]" at bounding box center [570, 316] width 901 height 20
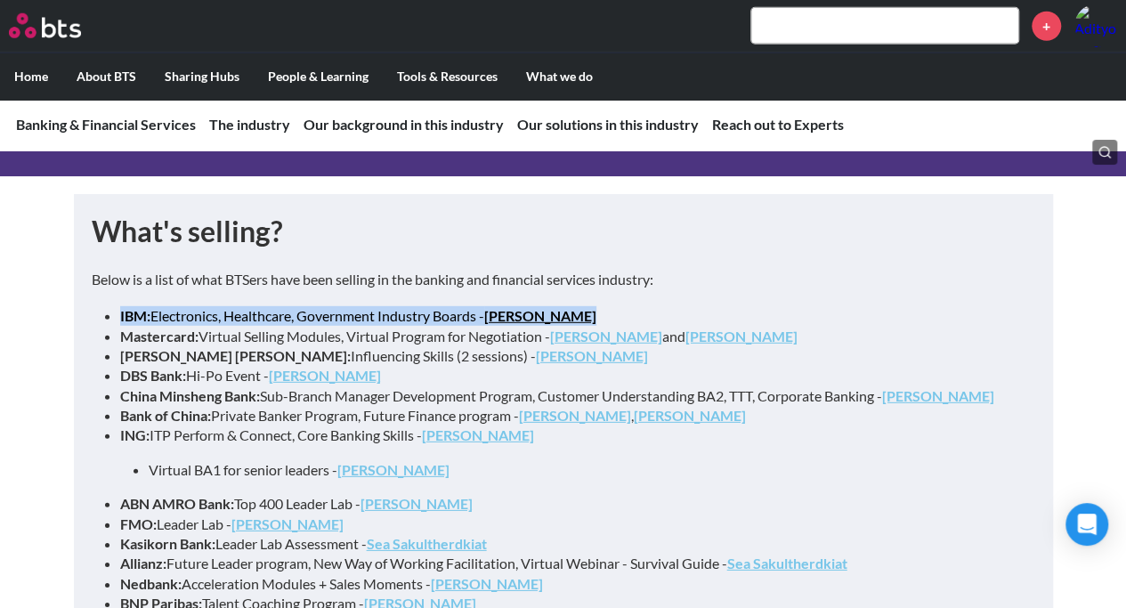
click at [402, 306] on li "IBM: Electronics, Healthcare, Government Industry Boards - [PERSON_NAME]" at bounding box center [570, 316] width 901 height 20
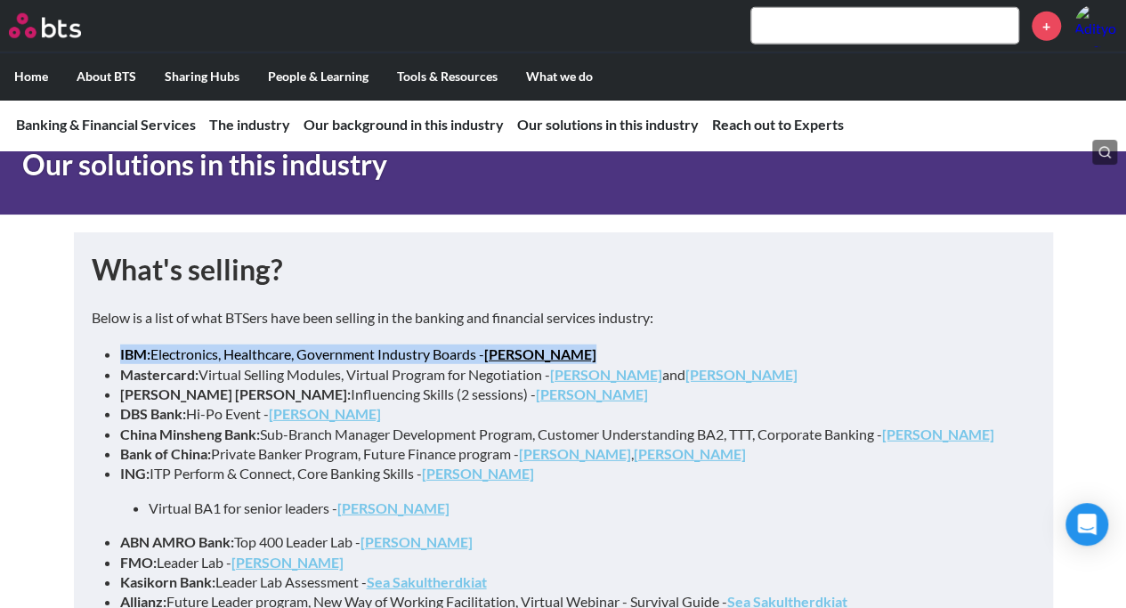
scroll to position [9147, 0]
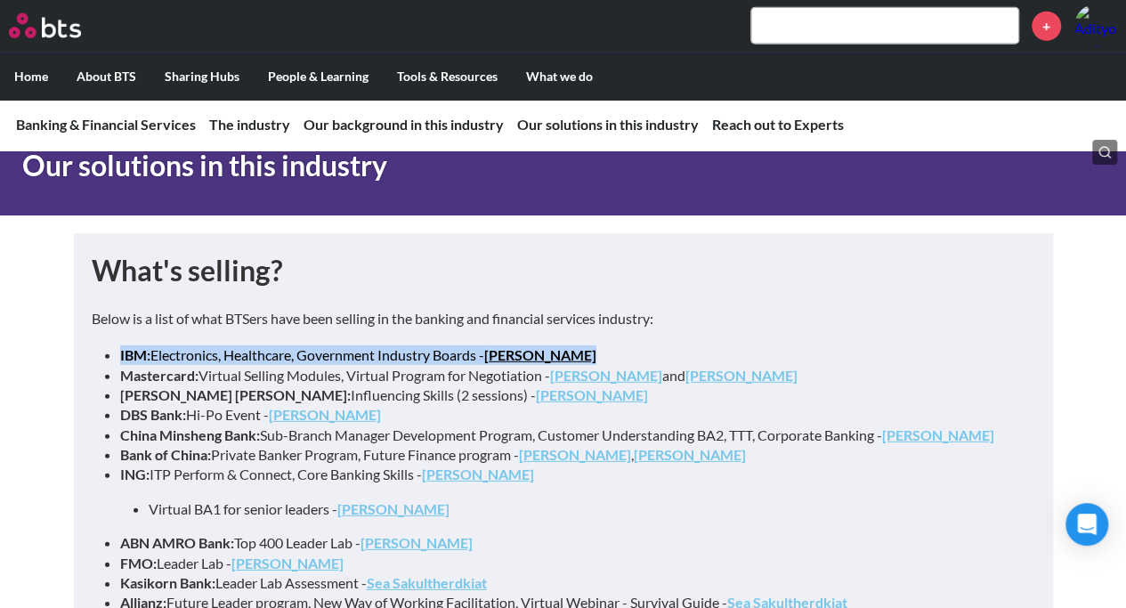
click at [214, 345] on li "IBM: Electronics, Healthcare, Government Industry Boards - [PERSON_NAME]" at bounding box center [570, 355] width 901 height 20
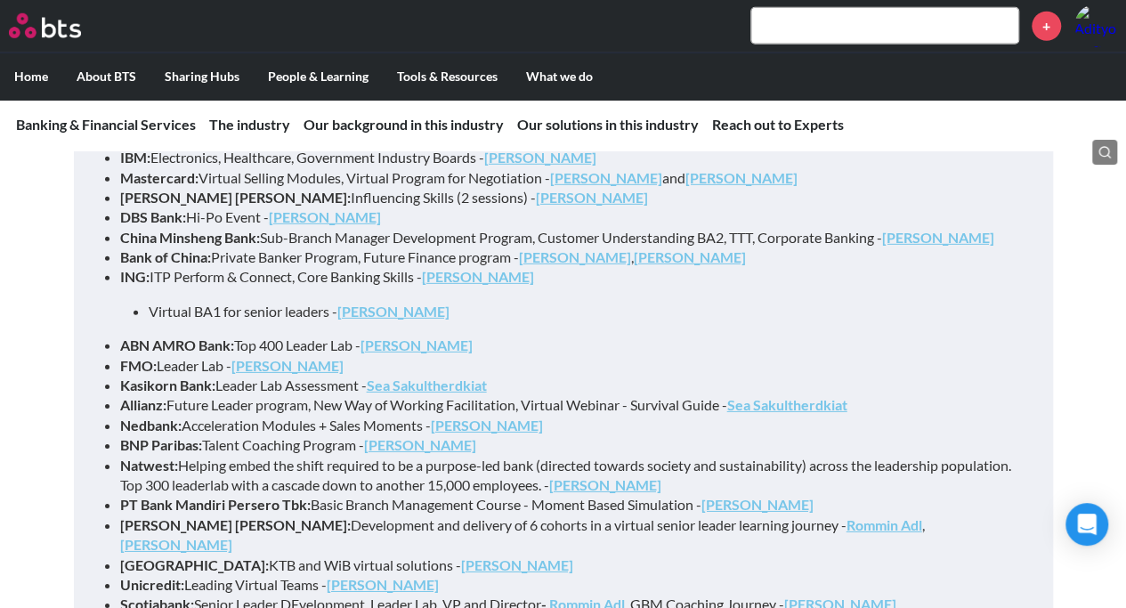
scroll to position [9345, 0]
drag, startPoint x: 313, startPoint y: 427, endPoint x: 684, endPoint y: 432, distance: 371.3
click at [684, 495] on li "PT Bank Mandiri Persero Tbk: Basic Branch Management Course - Moment Based Simu…" at bounding box center [570, 505] width 901 height 20
click at [358, 228] on li "China Minsheng Bank: Sub-Branch Manager Development Program, Customer Understan…" at bounding box center [570, 238] width 901 height 20
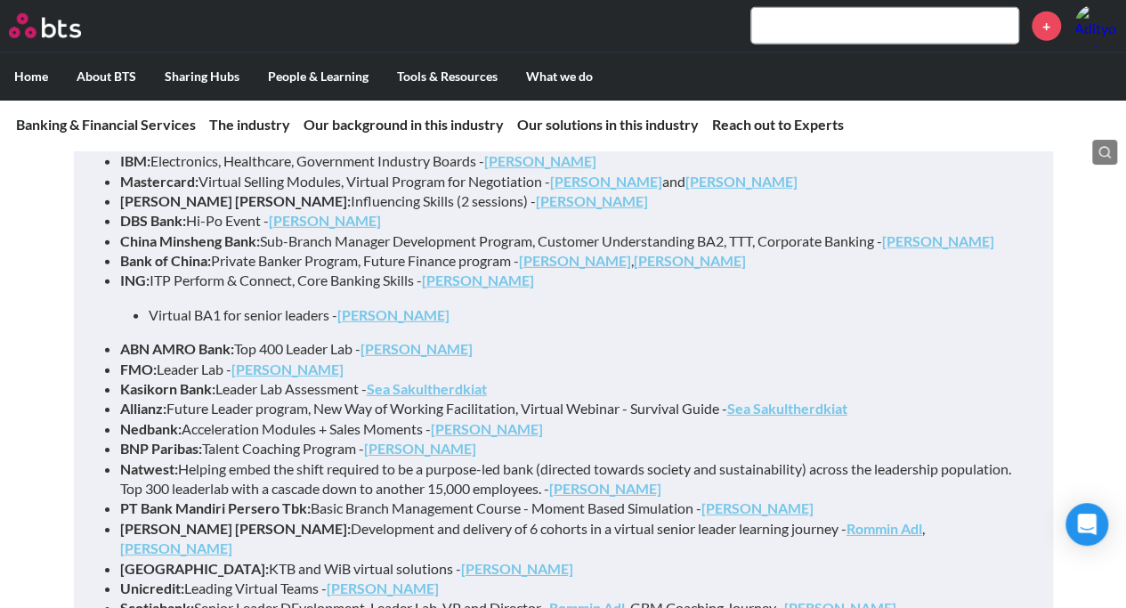
scroll to position [9340, 0]
